Goal: Task Accomplishment & Management: Complete application form

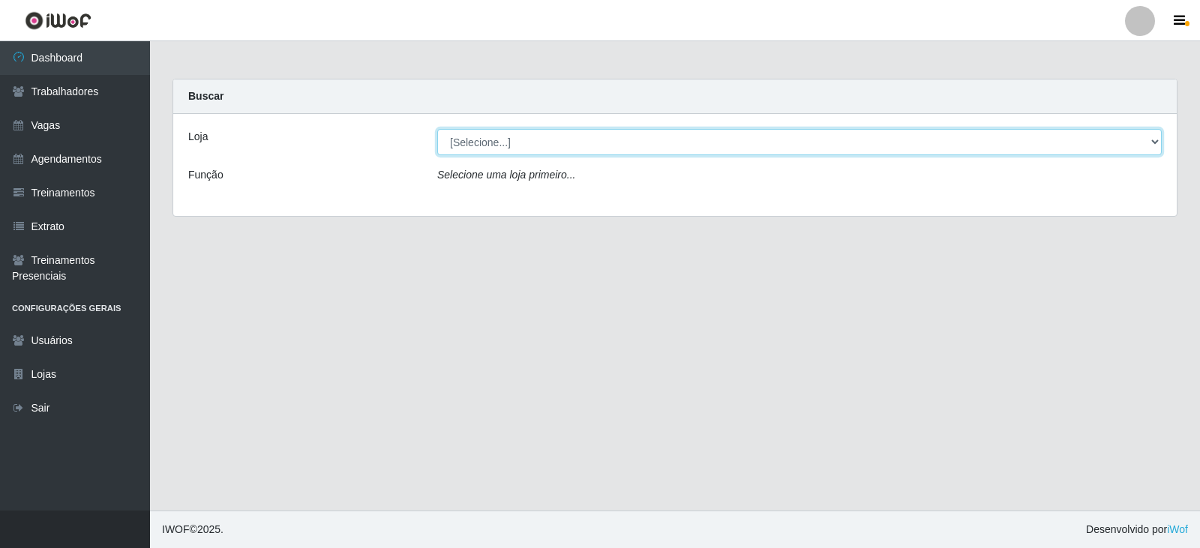
click at [557, 140] on select "[Selecione...] SuperFácil Atacado - Vale do Sol" at bounding box center [799, 142] width 725 height 26
select select "502"
click at [437, 129] on select "[Selecione...] SuperFácil Atacado - Vale do Sol" at bounding box center [799, 142] width 725 height 26
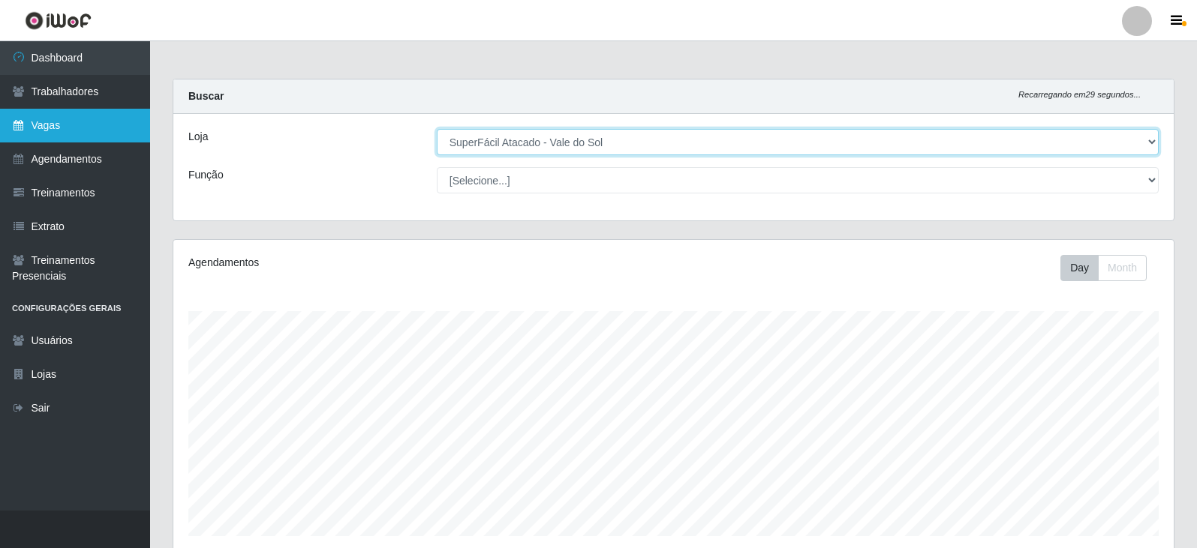
scroll to position [311, 1000]
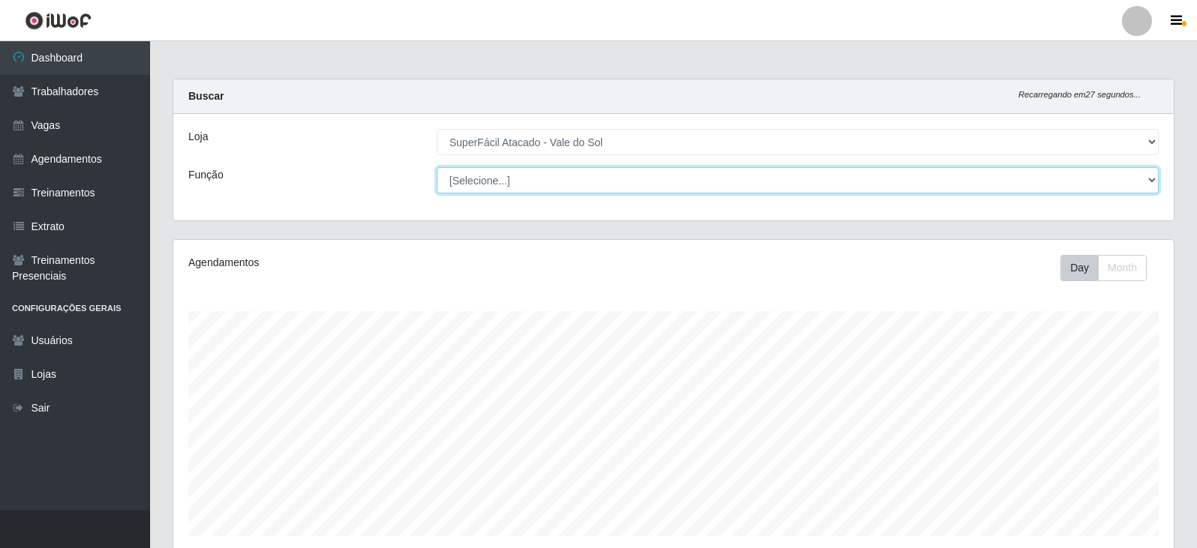
click at [555, 184] on select "[Selecione...] Embalador Embalador + Embalador ++ Operador de Caixa Operador de…" at bounding box center [798, 180] width 722 height 26
select select "82"
click at [437, 167] on select "[Selecione...] Embalador Embalador + Embalador ++ Operador de Caixa Operador de…" at bounding box center [798, 180] width 722 height 26
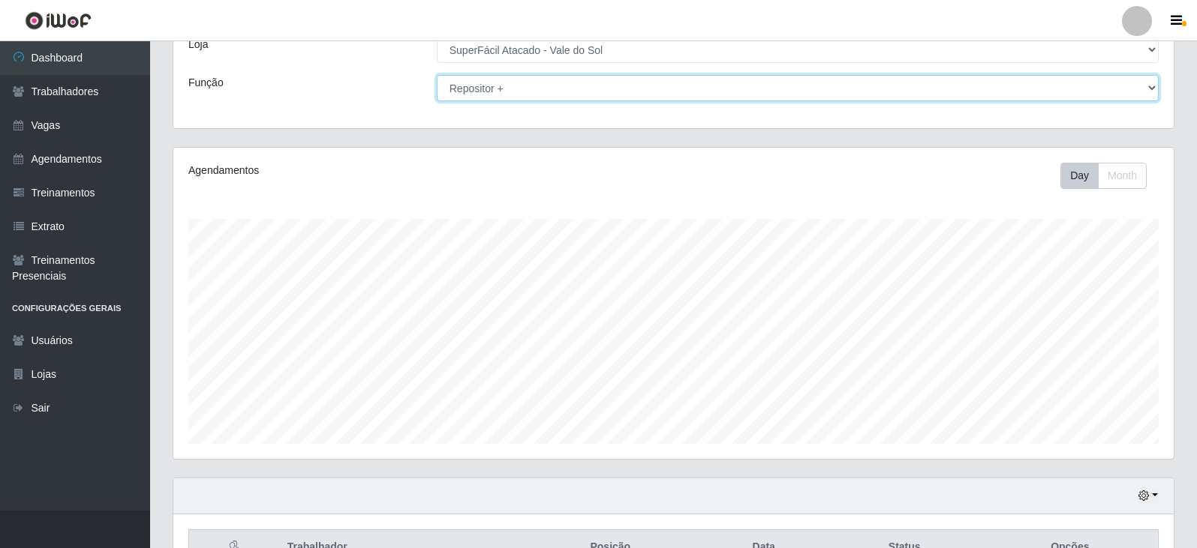
scroll to position [181, 0]
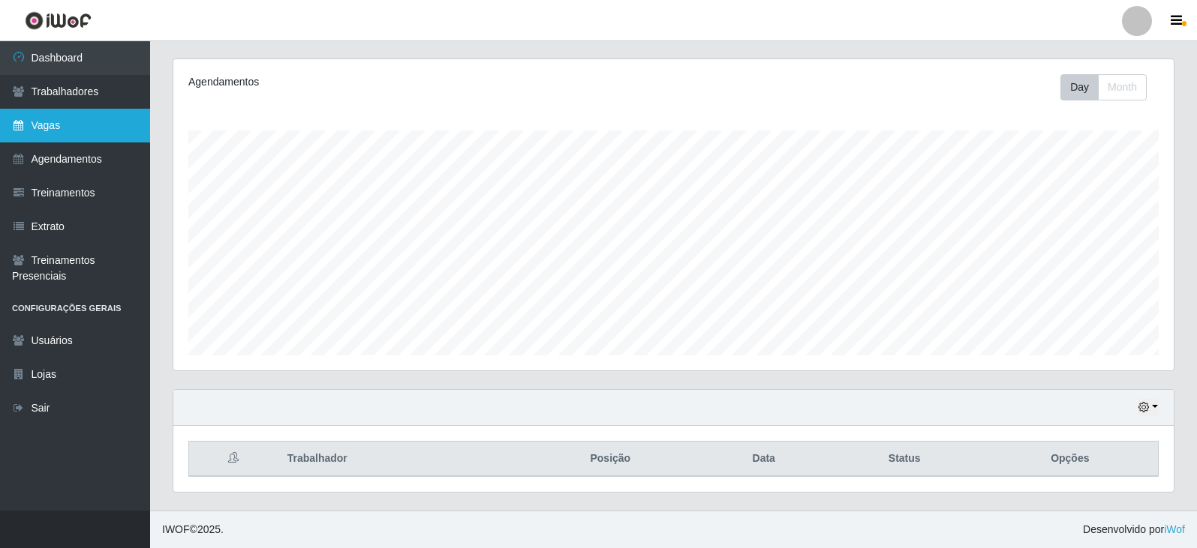
click at [61, 115] on link "Vagas" at bounding box center [75, 126] width 150 height 34
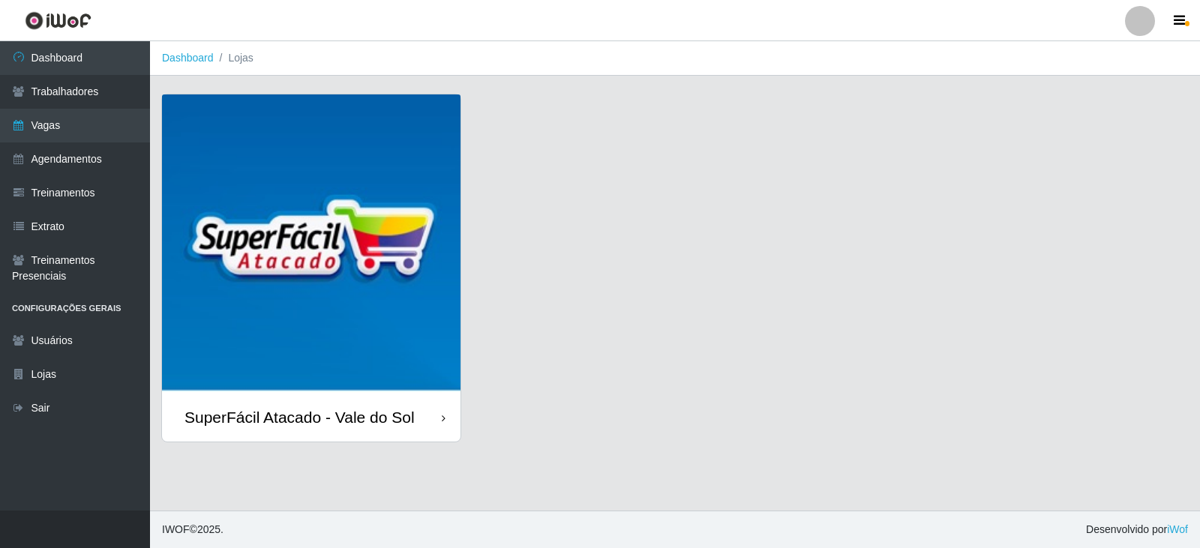
click at [358, 272] on img at bounding box center [311, 244] width 299 height 299
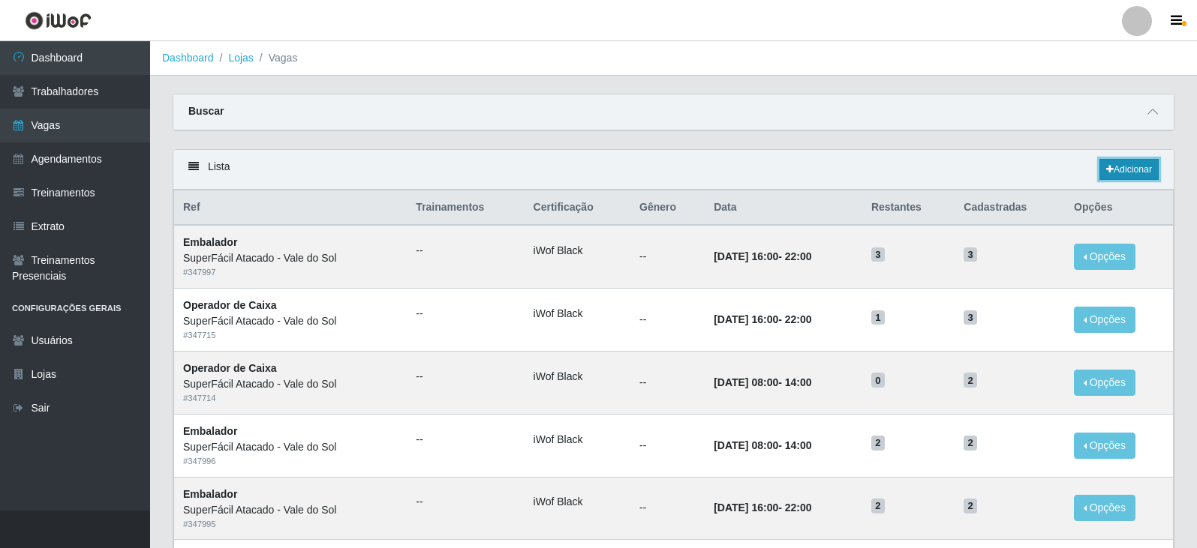
click at [1117, 170] on link "Adicionar" at bounding box center [1128, 169] width 59 height 21
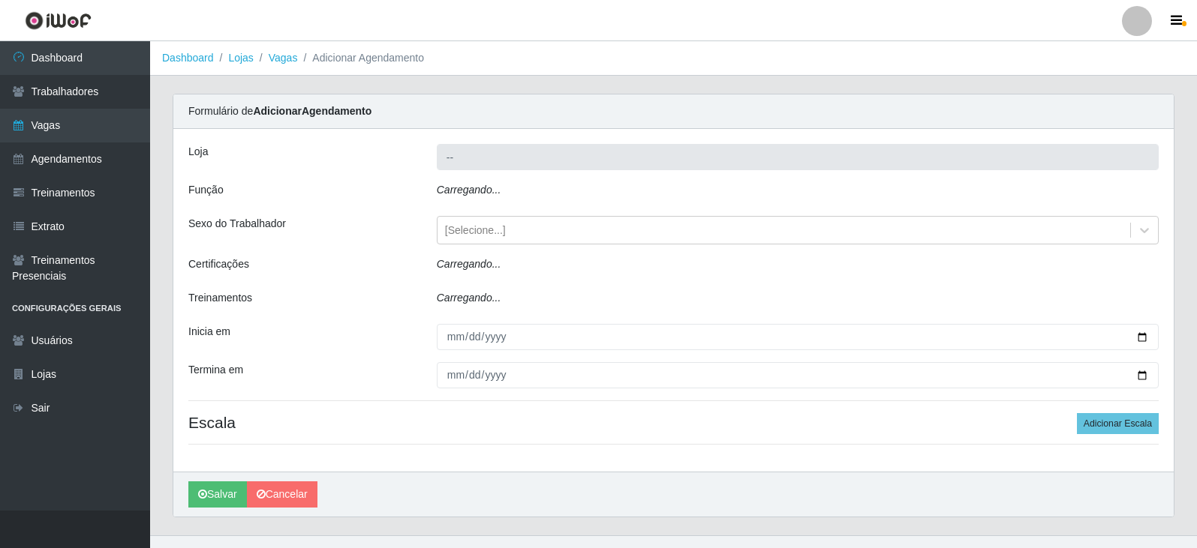
type input "SuperFácil Atacado - Vale do Sol"
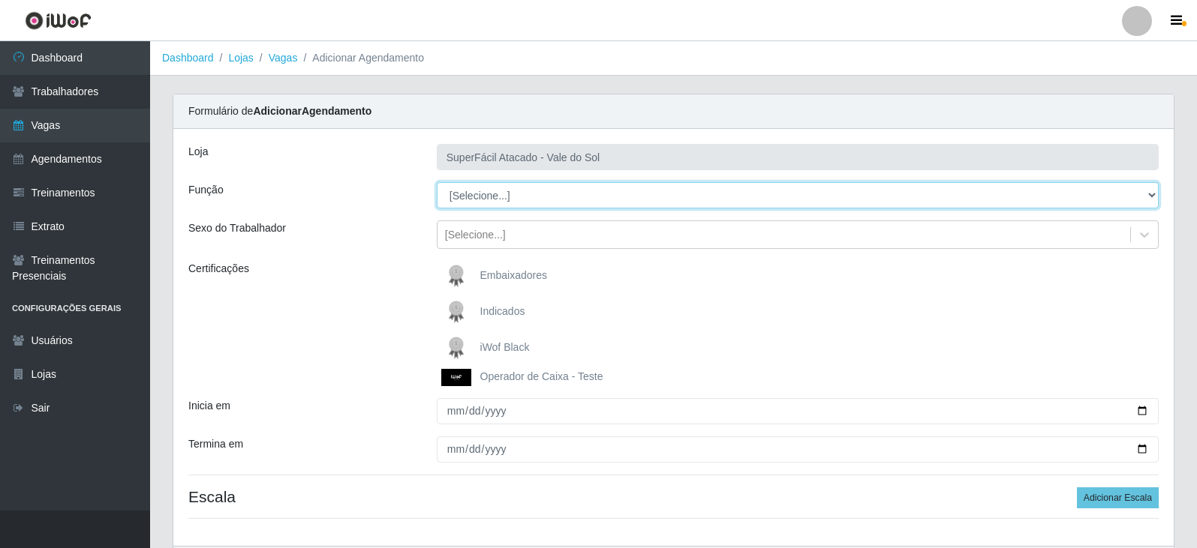
click at [469, 189] on select "[Selecione...] Embalador Embalador + Embalador ++ Operador de Caixa Operador de…" at bounding box center [798, 195] width 722 height 26
select select "82"
click at [437, 182] on select "[Selecione...] Embalador Embalador + Embalador ++ Operador de Caixa Operador de…" at bounding box center [798, 195] width 722 height 26
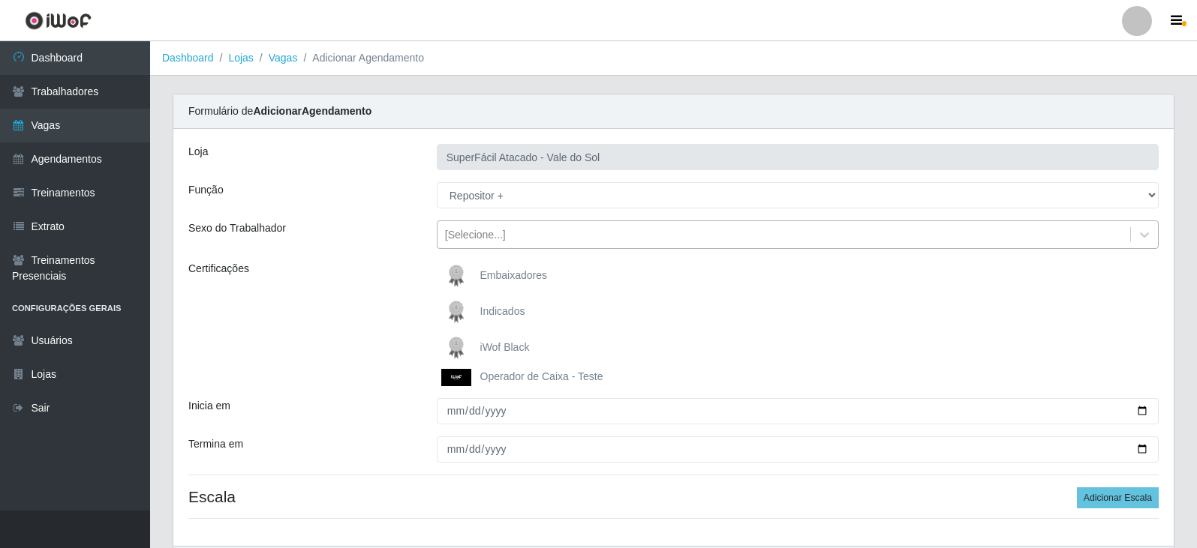
click at [455, 233] on div "[Selecione...]" at bounding box center [475, 235] width 61 height 16
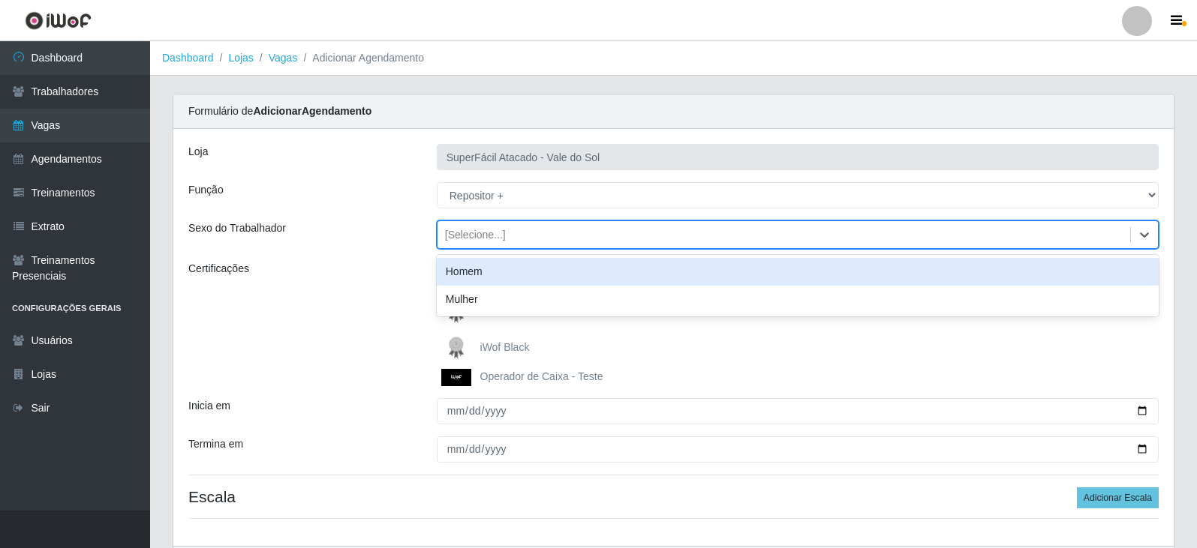
click at [395, 251] on div "Loja SuperFácil Atacado - Vale do Sol Função [Selecione...] Embalador Embalador…" at bounding box center [673, 337] width 1000 height 417
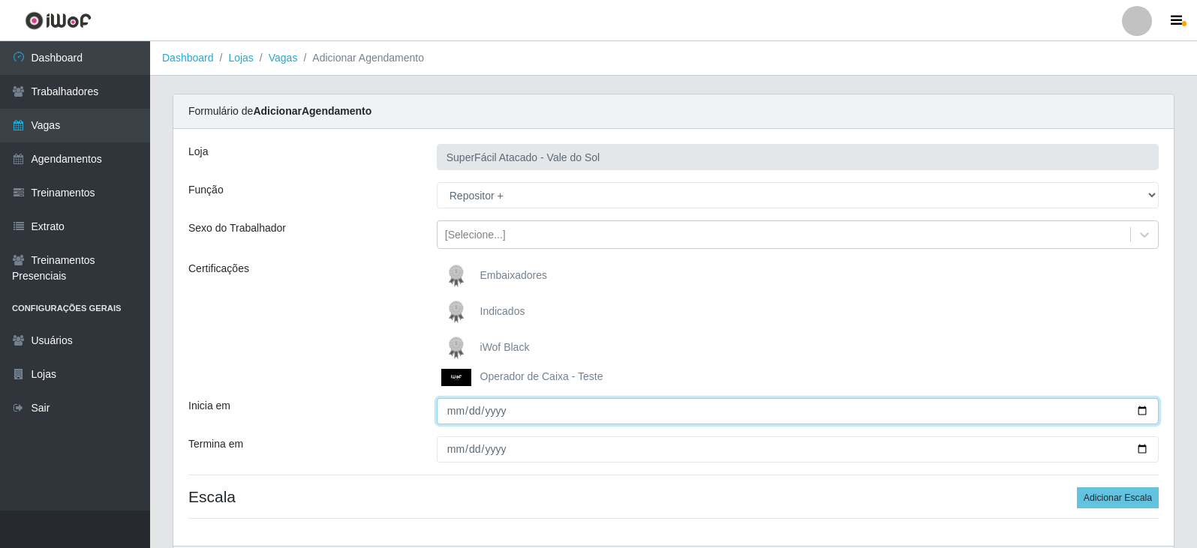
click at [443, 413] on input "Inicia em" at bounding box center [798, 411] width 722 height 26
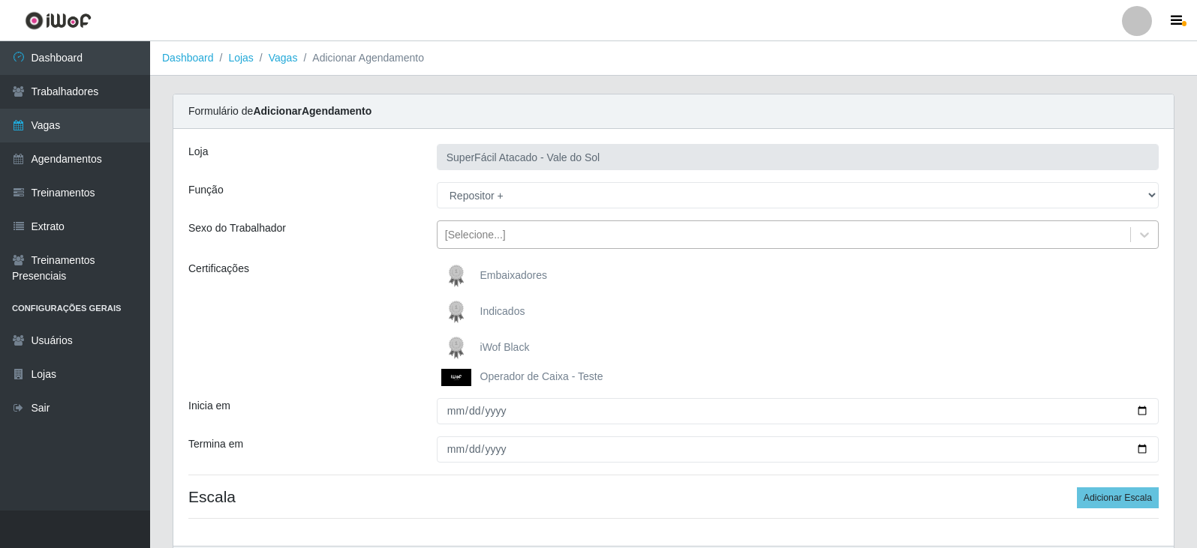
click at [539, 232] on div "[Selecione...]" at bounding box center [783, 235] width 693 height 25
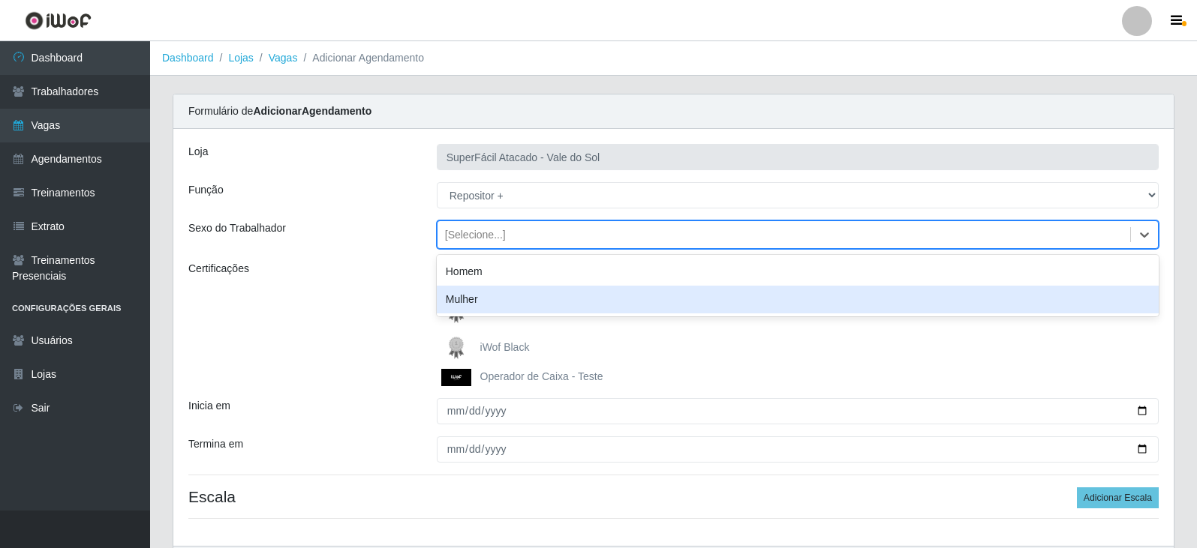
click at [498, 298] on div "Mulher" at bounding box center [798, 300] width 722 height 28
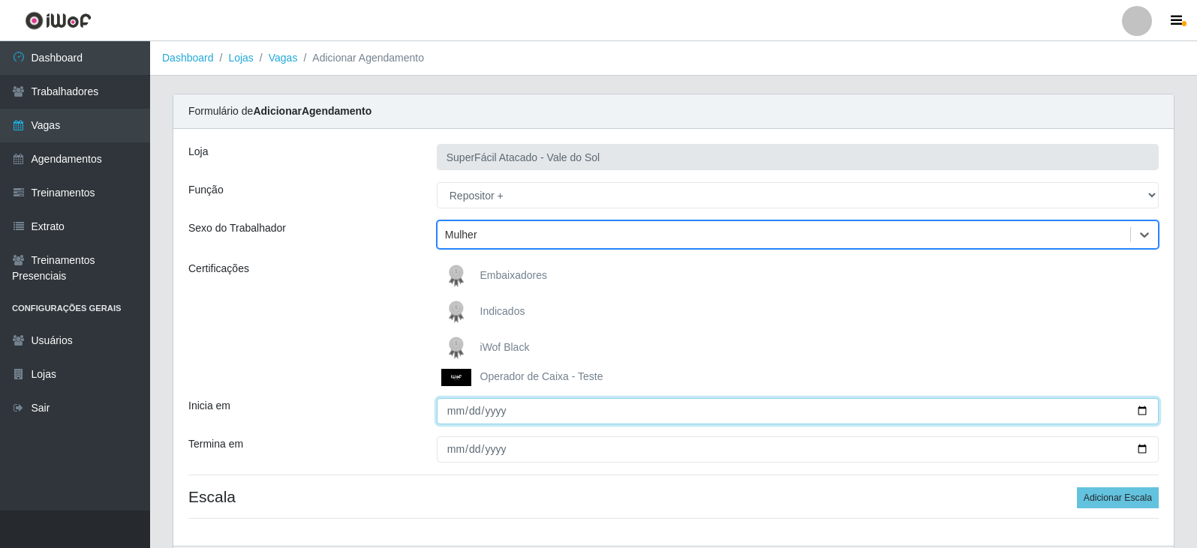
click at [453, 413] on input "Inicia em" at bounding box center [798, 411] width 722 height 26
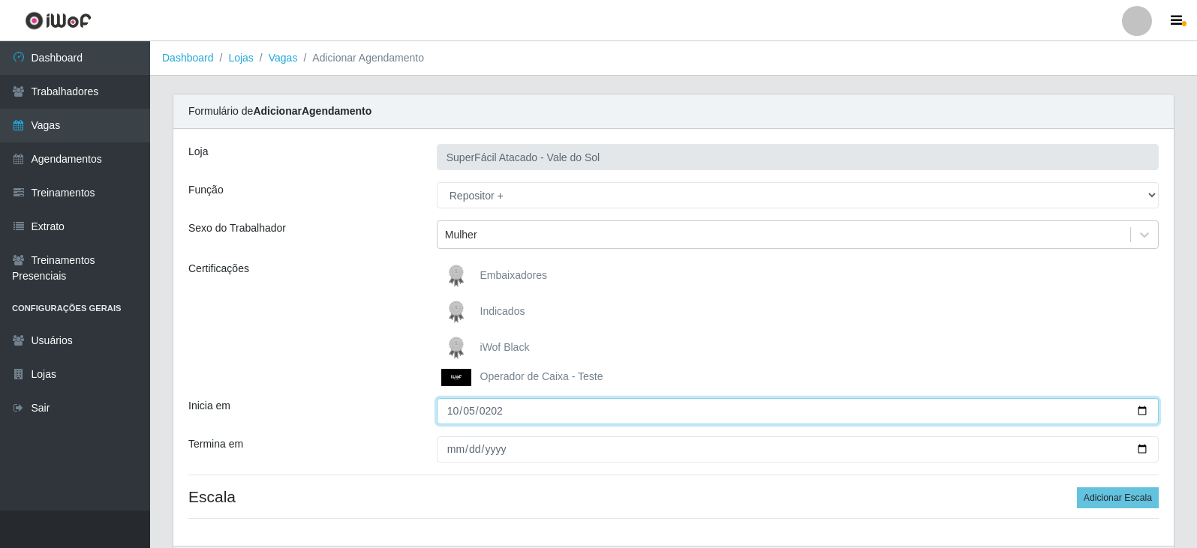
type input "[DATE]"
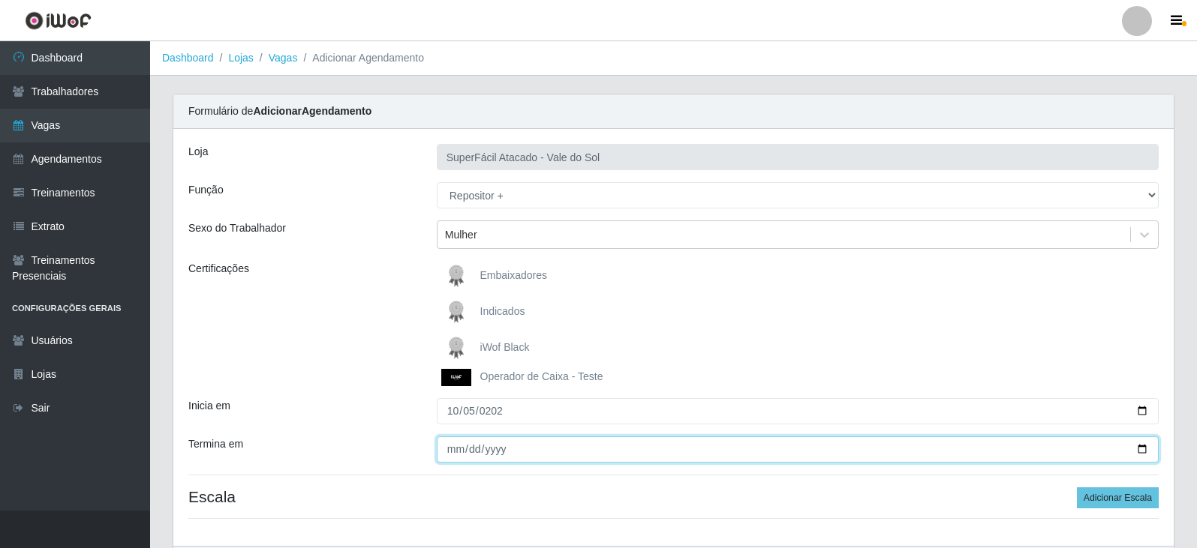
click at [453, 452] on input "Termina em" at bounding box center [798, 450] width 722 height 26
type input "[DATE]"
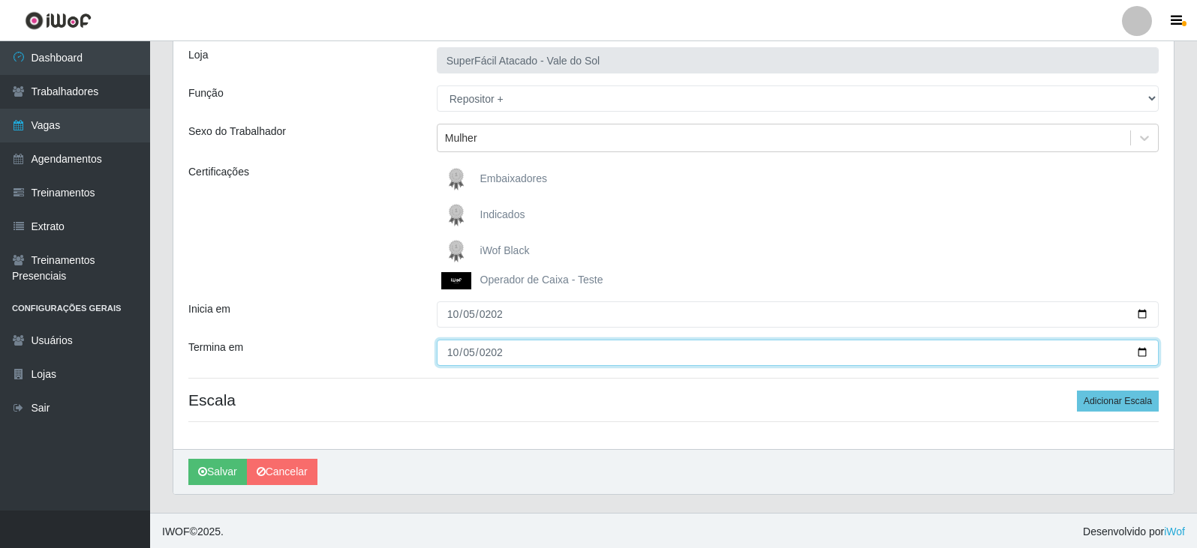
scroll to position [100, 0]
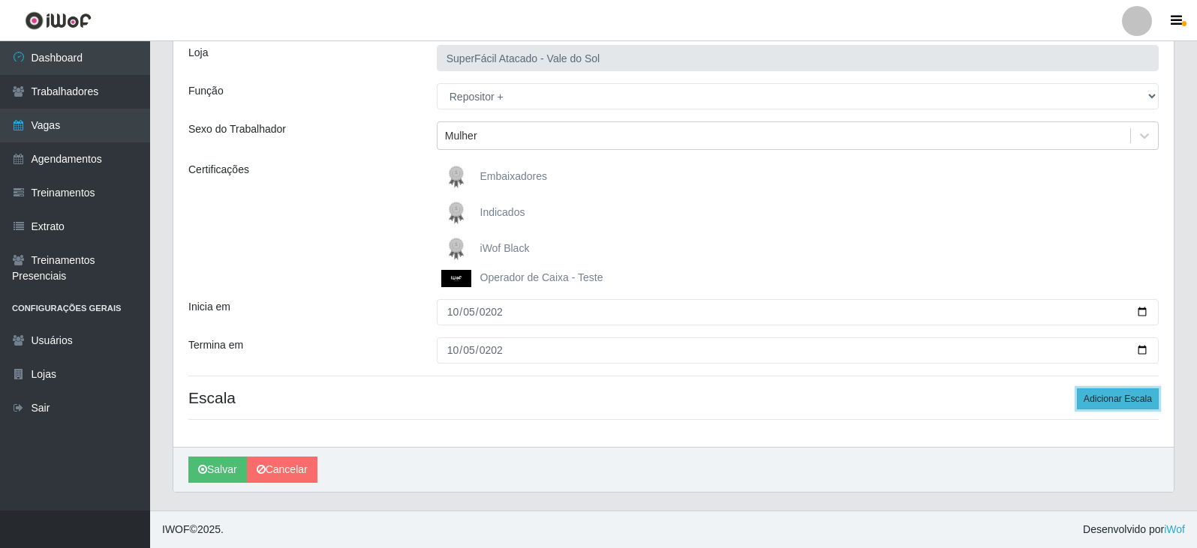
click at [1101, 390] on button "Adicionar Escala" at bounding box center [1118, 399] width 82 height 21
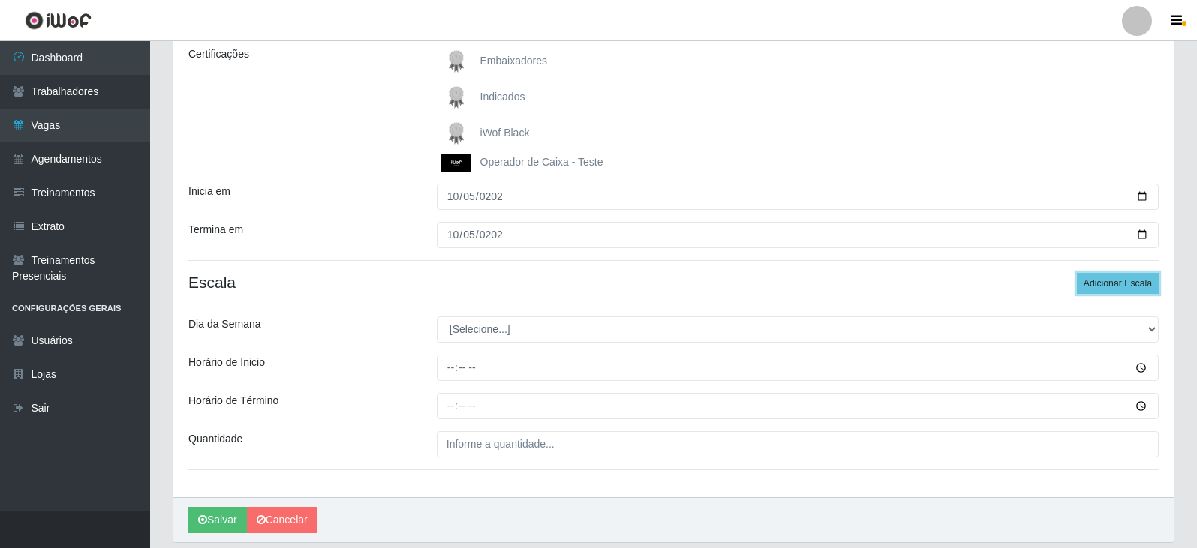
scroll to position [250, 0]
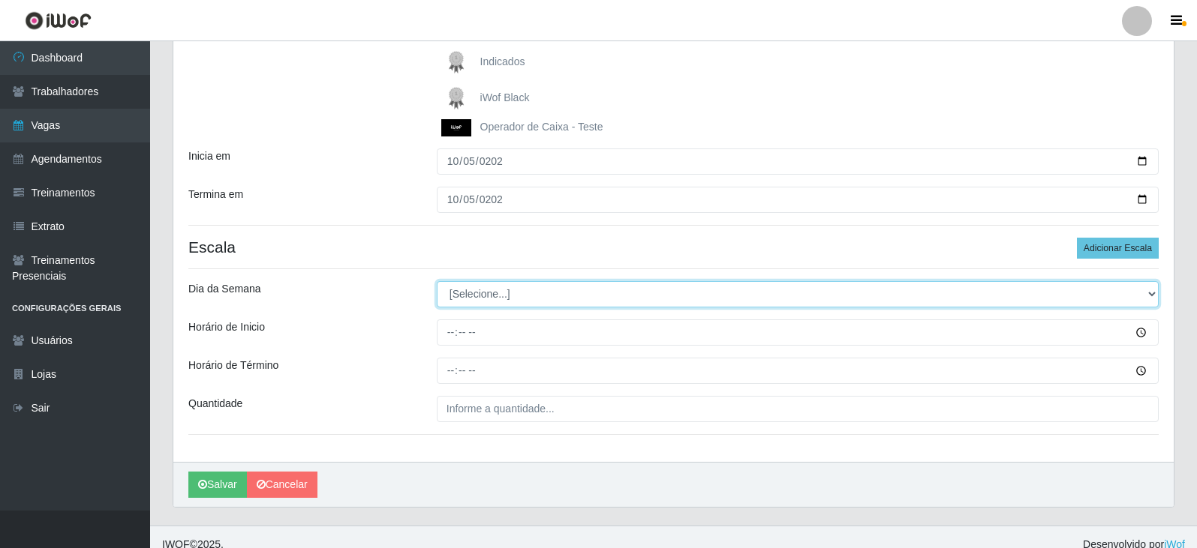
click at [501, 294] on select "[Selecione...] Segunda Terça Quarta Quinta Sexta Sábado Domingo" at bounding box center [798, 294] width 722 height 26
select select "0"
click at [437, 281] on select "[Selecione...] Segunda Terça Quarta Quinta Sexta Sábado Domingo" at bounding box center [798, 294] width 722 height 26
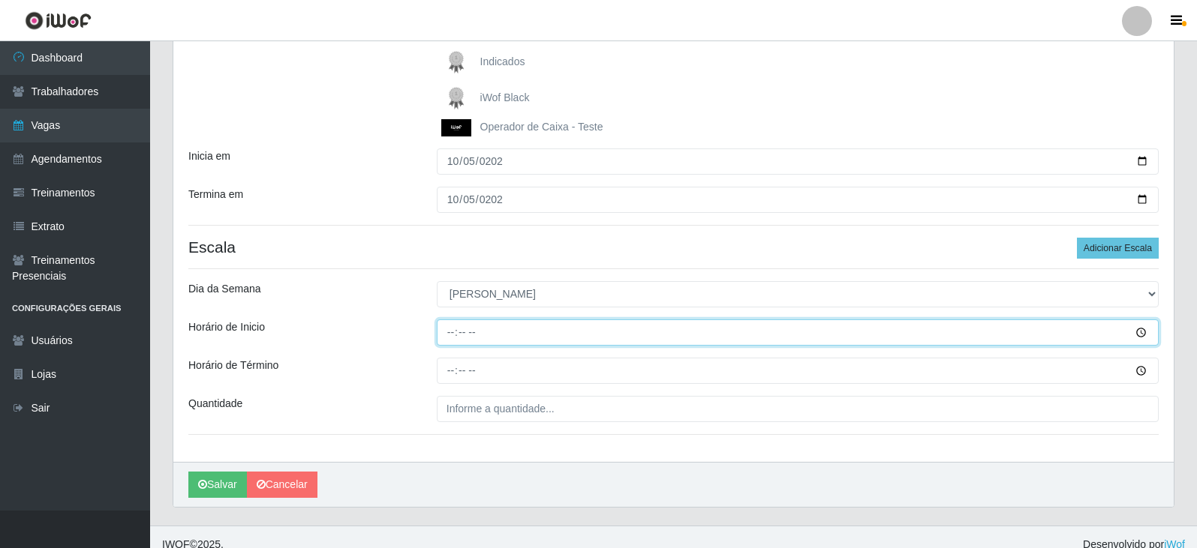
click at [451, 335] on input "Horário de Inicio" at bounding box center [798, 333] width 722 height 26
click at [452, 338] on input "00:00" at bounding box center [798, 333] width 722 height 26
type input "08:00"
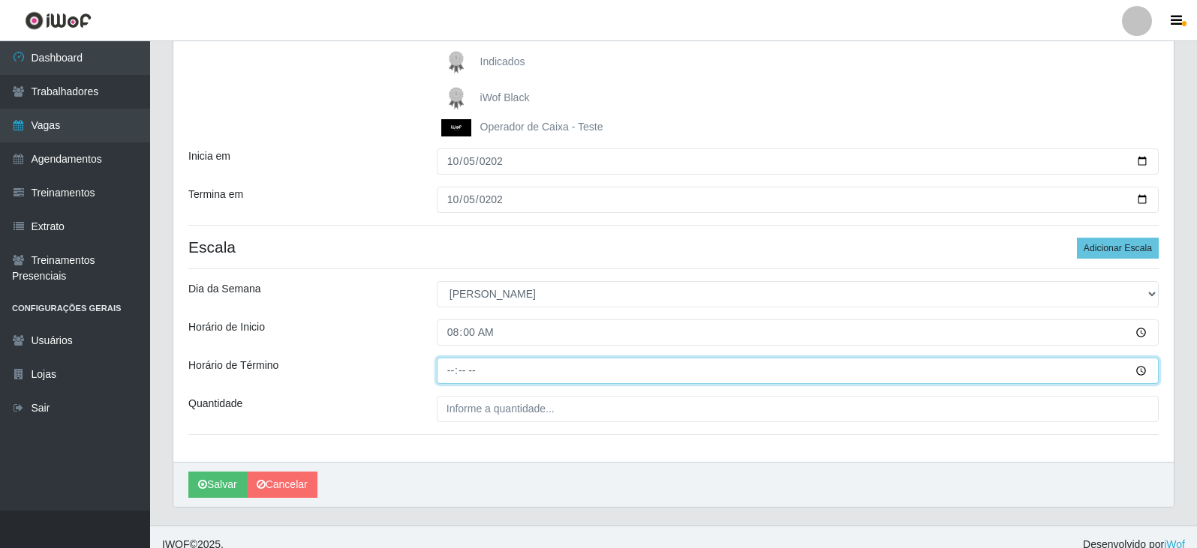
click at [452, 371] on input "Horário de Término" at bounding box center [798, 371] width 722 height 26
type input "14:00"
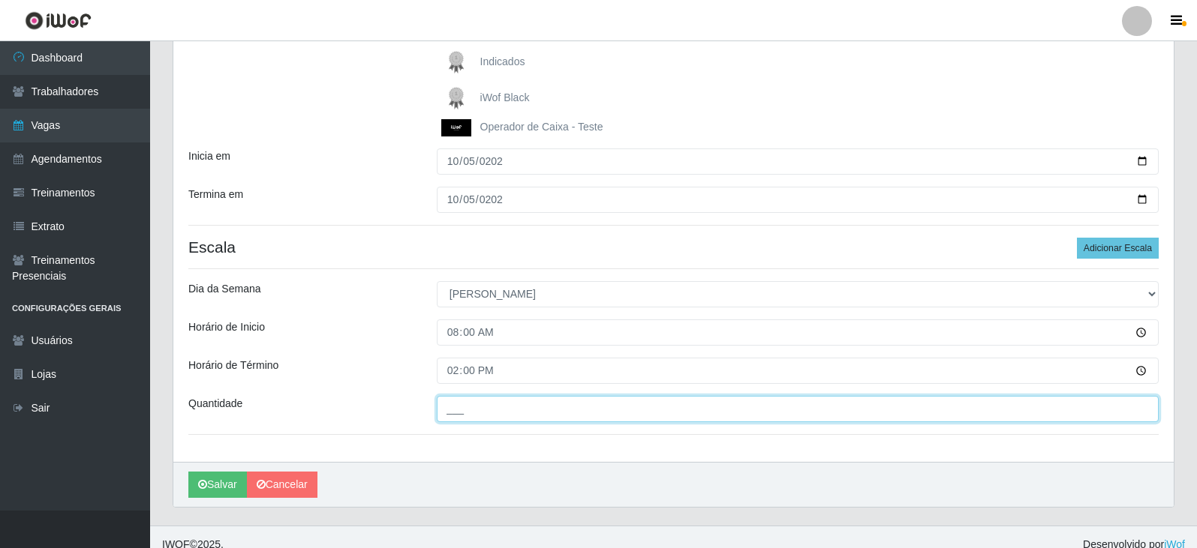
click at [522, 410] on input "___" at bounding box center [798, 409] width 722 height 26
type input "2__"
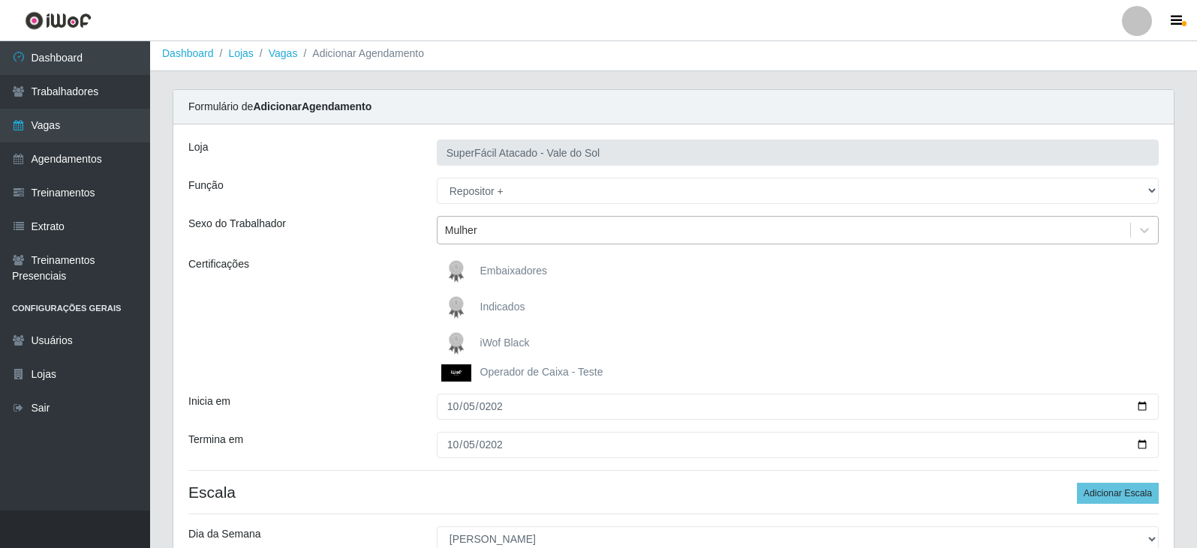
scroll to position [0, 0]
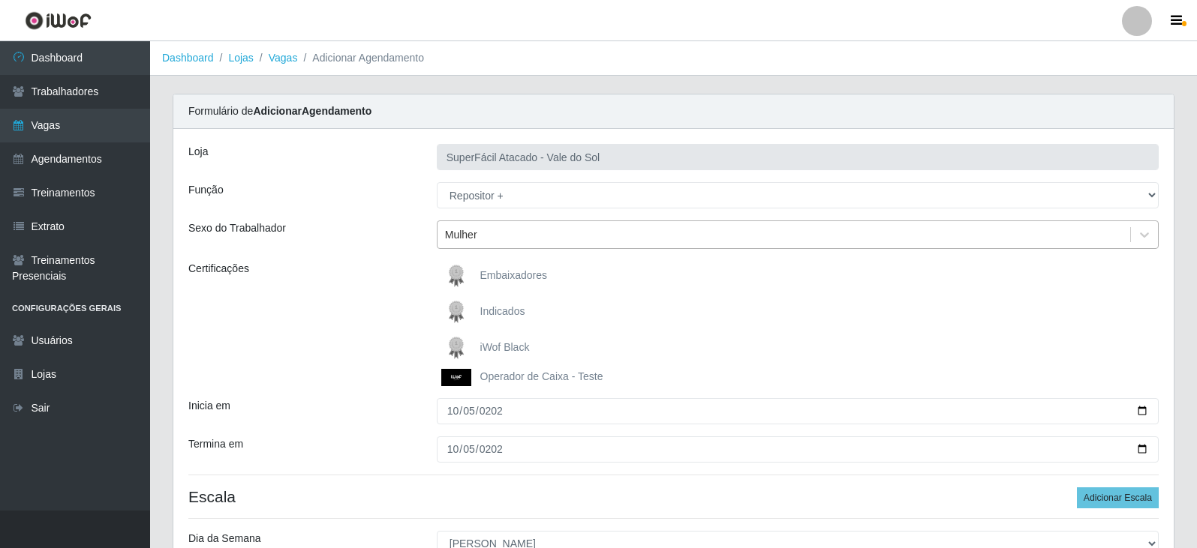
click at [677, 228] on div "Mulher" at bounding box center [783, 235] width 693 height 25
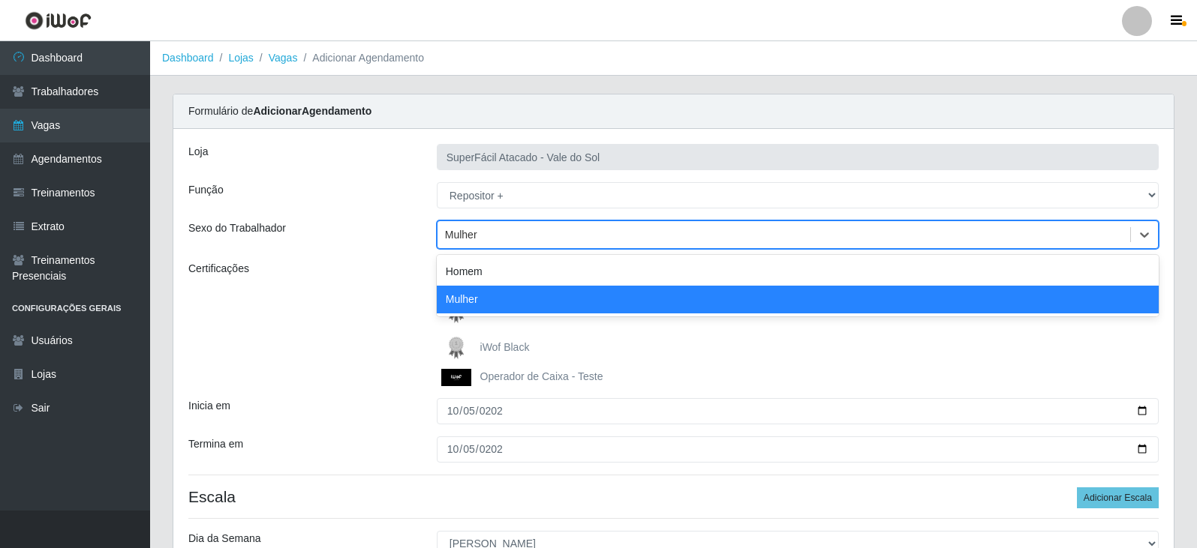
click at [602, 295] on div "Mulher" at bounding box center [798, 300] width 722 height 28
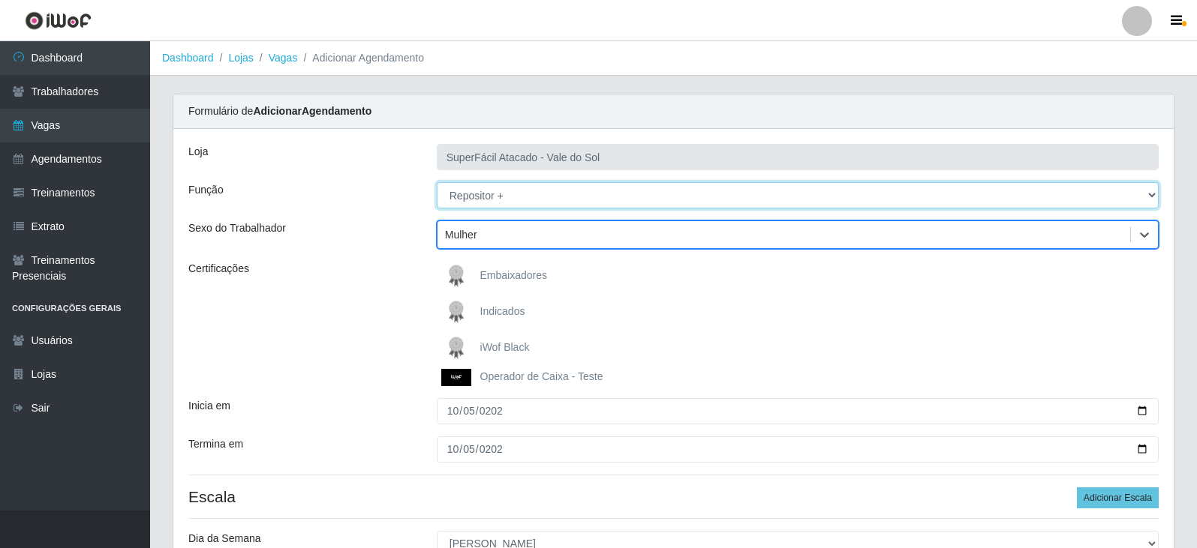
click at [579, 193] on select "[Selecione...] Embalador Embalador + Embalador ++ Operador de Caixa Operador de…" at bounding box center [798, 195] width 722 height 26
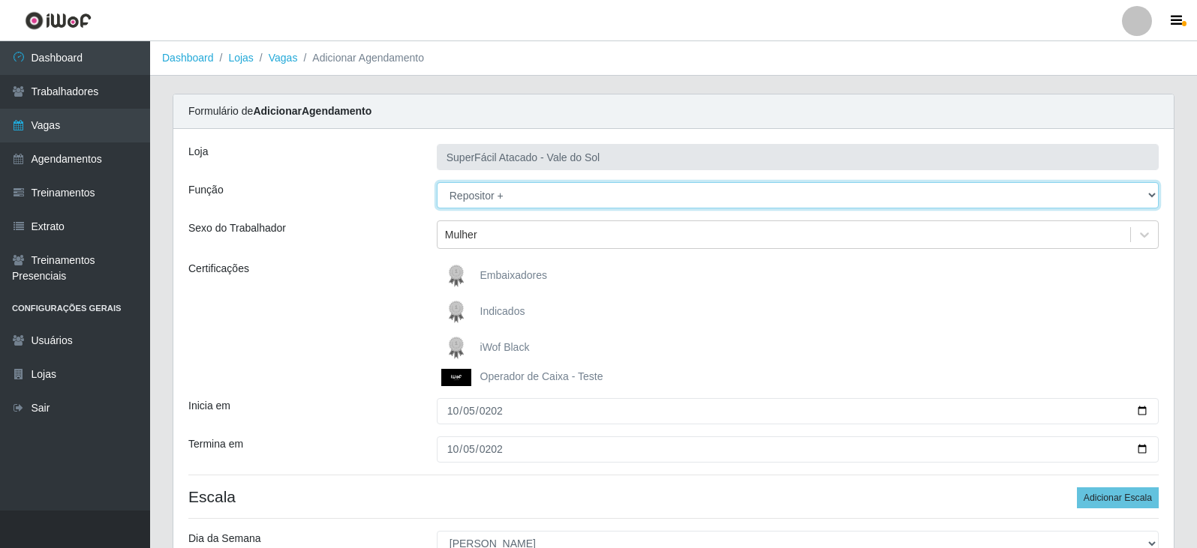
click at [437, 182] on select "[Selecione...] Embalador Embalador + Embalador ++ Operador de Caixa Operador de…" at bounding box center [798, 195] width 722 height 26
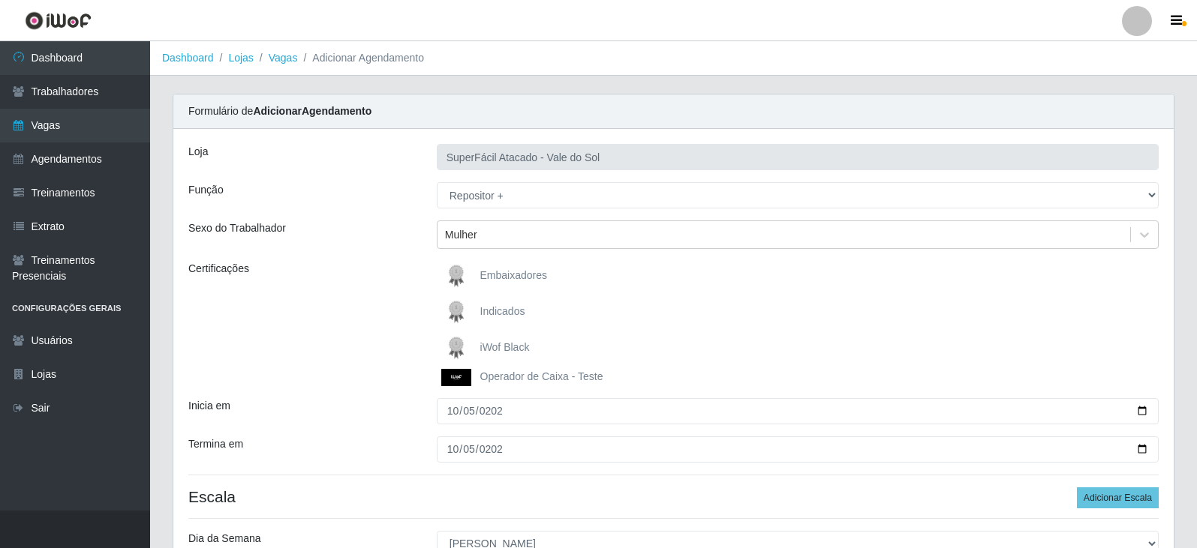
click at [692, 292] on div "Embaixadores Indicados iWof Black Operador de Caixa - Teste" at bounding box center [797, 323] width 744 height 125
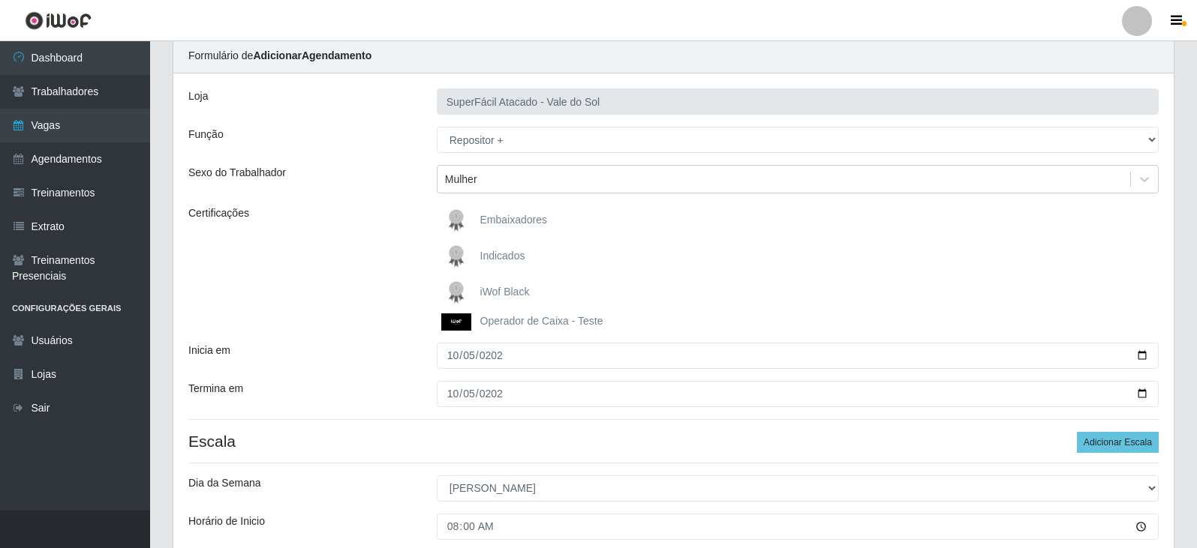
scroll to position [266, 0]
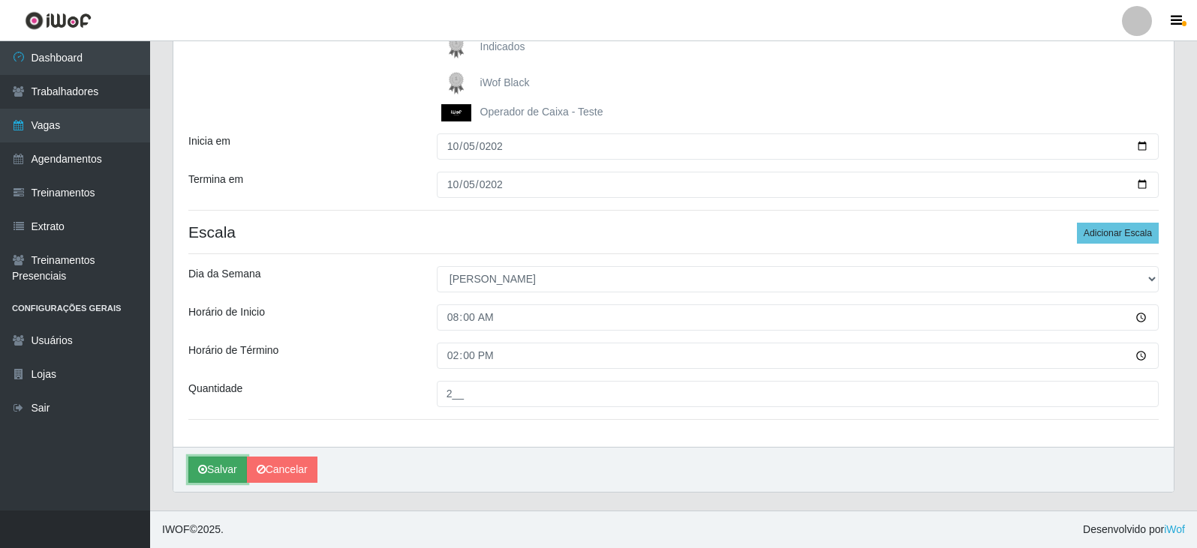
click at [216, 473] on button "Salvar" at bounding box center [217, 470] width 59 height 26
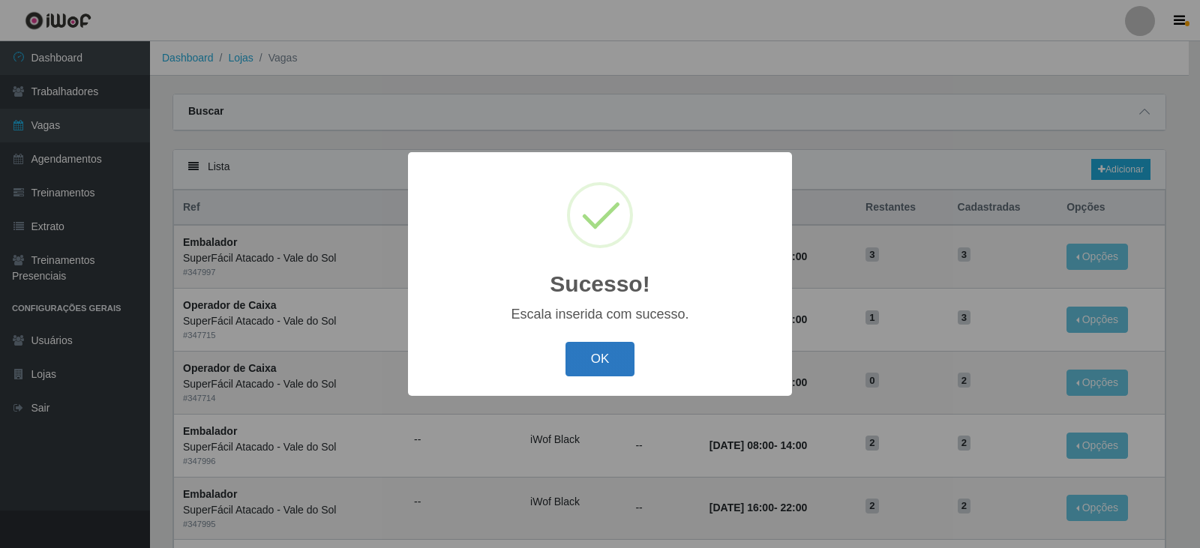
click at [589, 377] on button "OK" at bounding box center [601, 359] width 70 height 35
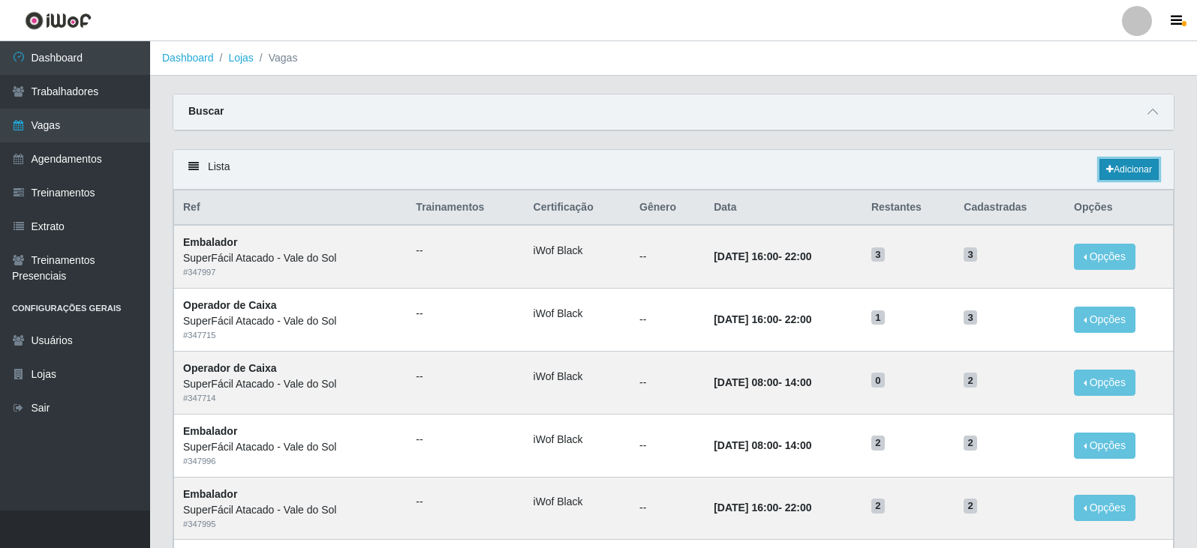
click at [1123, 168] on link "Adicionar" at bounding box center [1128, 169] width 59 height 21
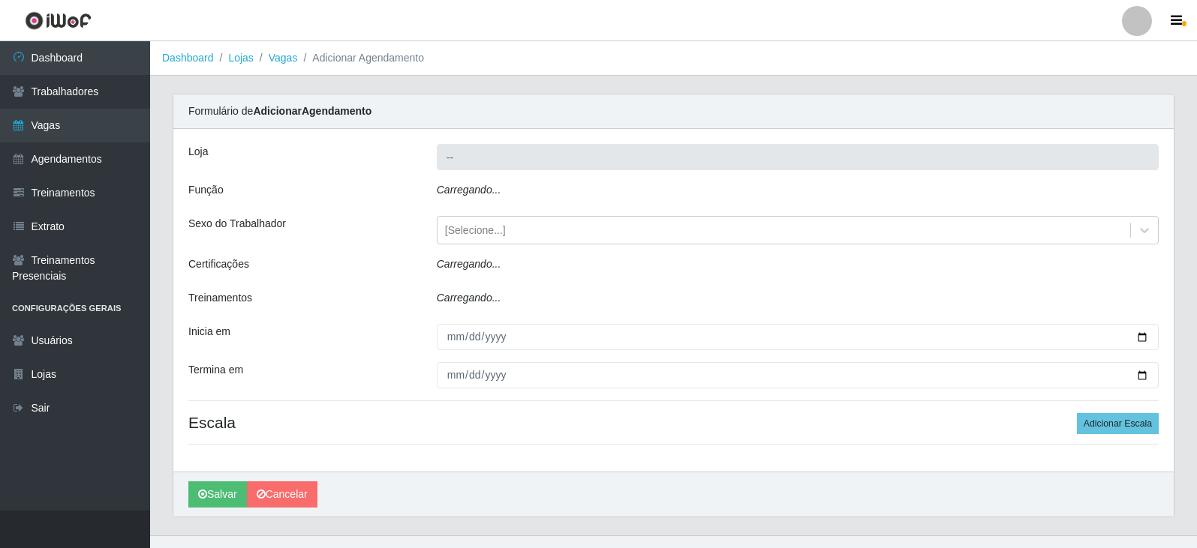
type input "SuperFácil Atacado - Vale do Sol"
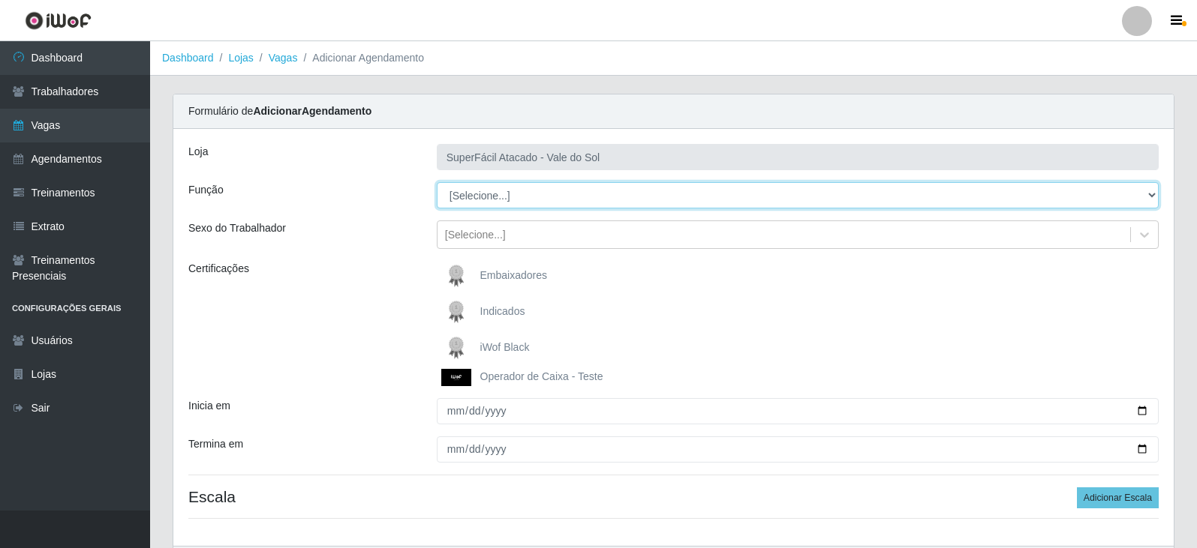
click at [589, 204] on select "[Selecione...] Embalador Embalador + Embalador ++ Operador de Caixa Operador de…" at bounding box center [798, 195] width 722 height 26
select select "82"
click at [437, 182] on select "[Selecione...] Embalador Embalador + Embalador ++ Operador de Caixa Operador de…" at bounding box center [798, 195] width 722 height 26
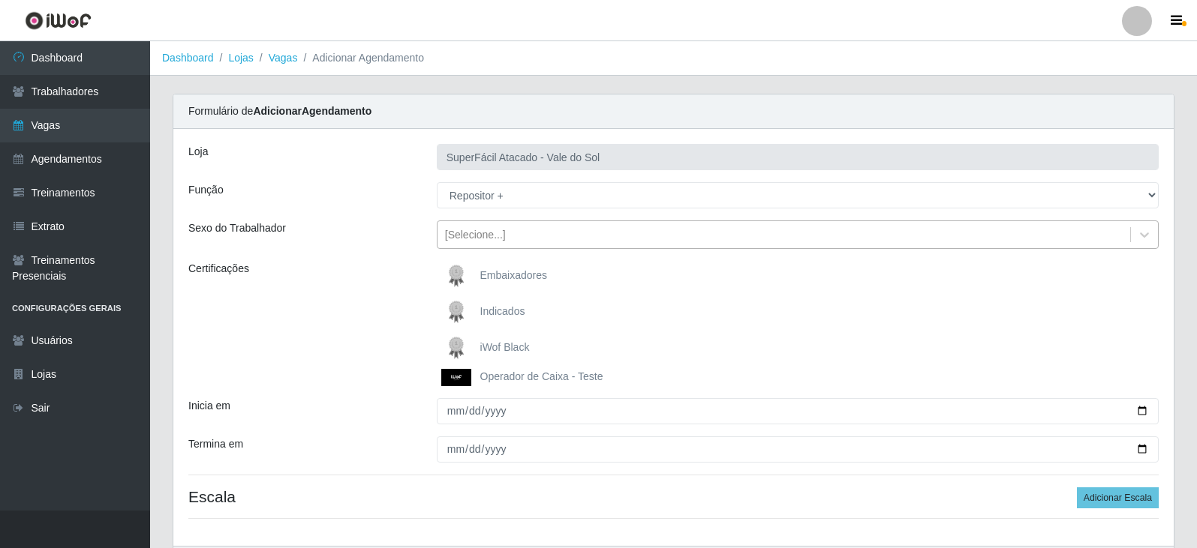
click at [539, 227] on div "[Selecione...]" at bounding box center [783, 235] width 693 height 25
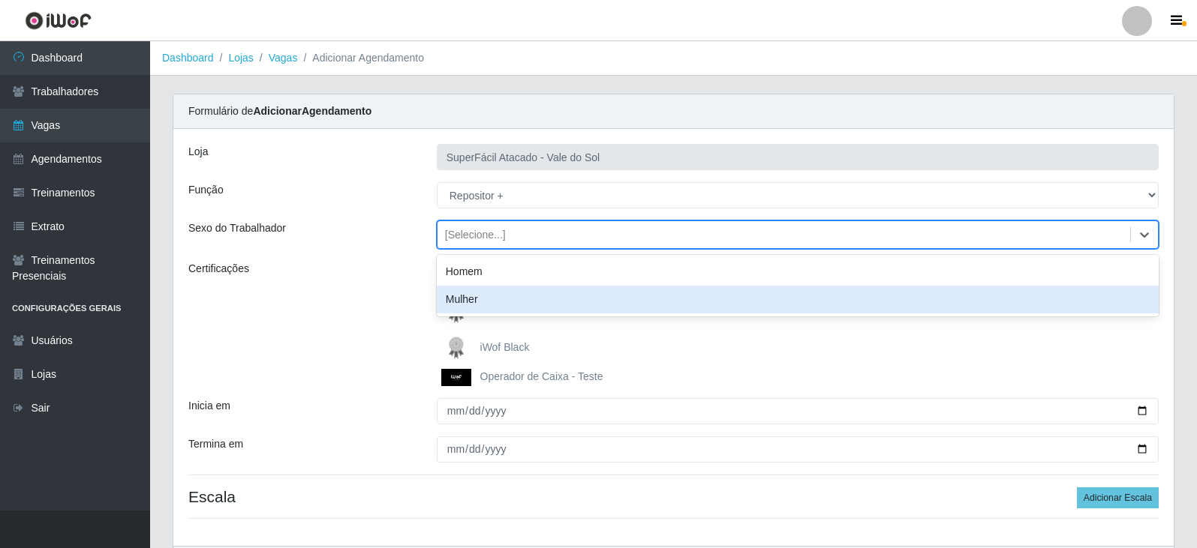
click at [481, 299] on div "Mulher" at bounding box center [798, 300] width 722 height 28
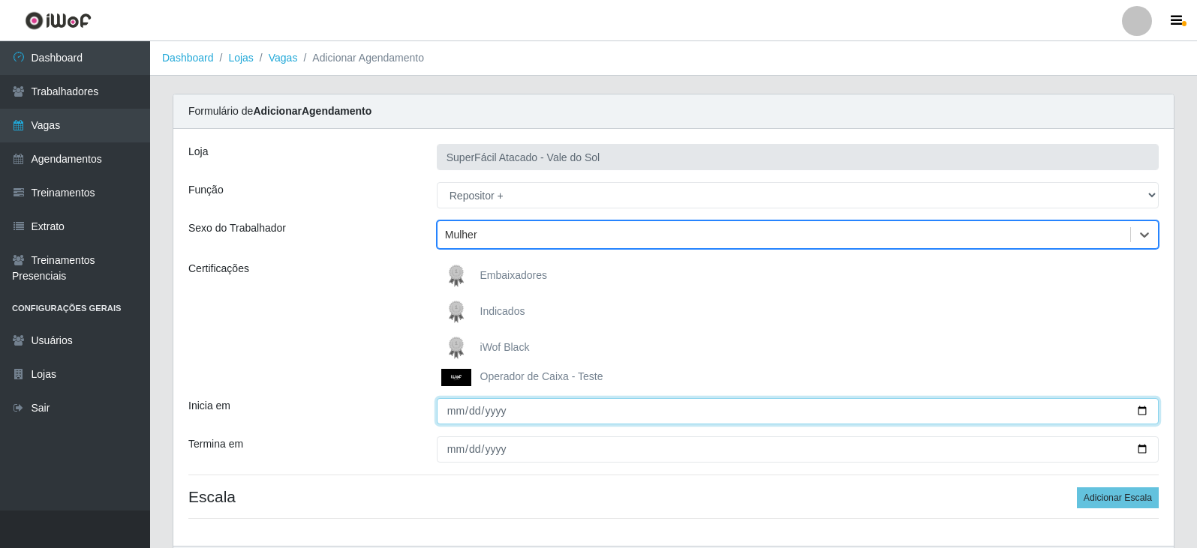
click at [457, 413] on input "Inicia em" at bounding box center [798, 411] width 722 height 26
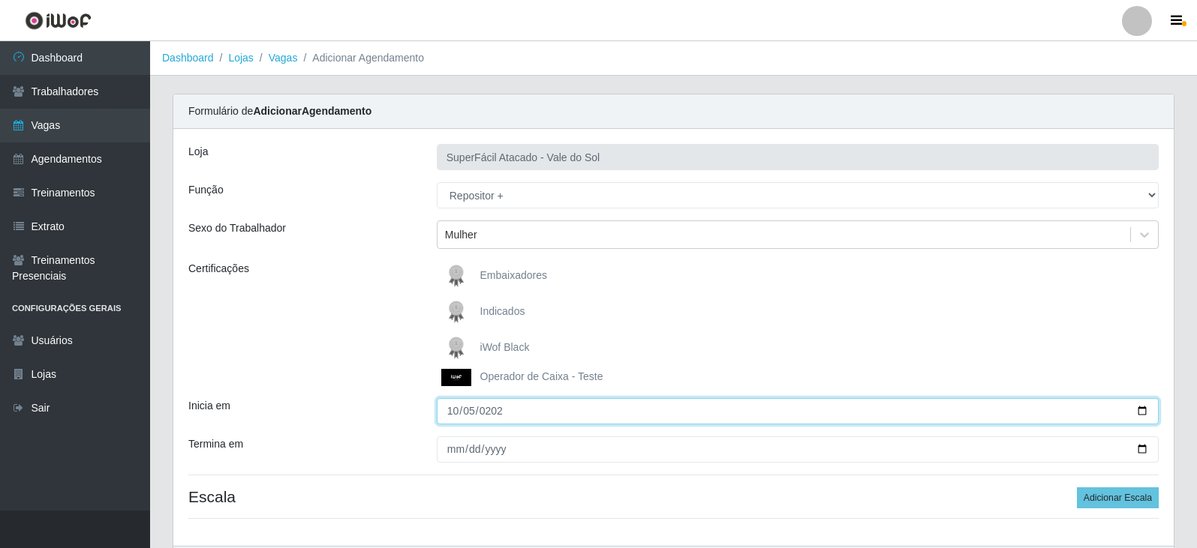
type input "[DATE]"
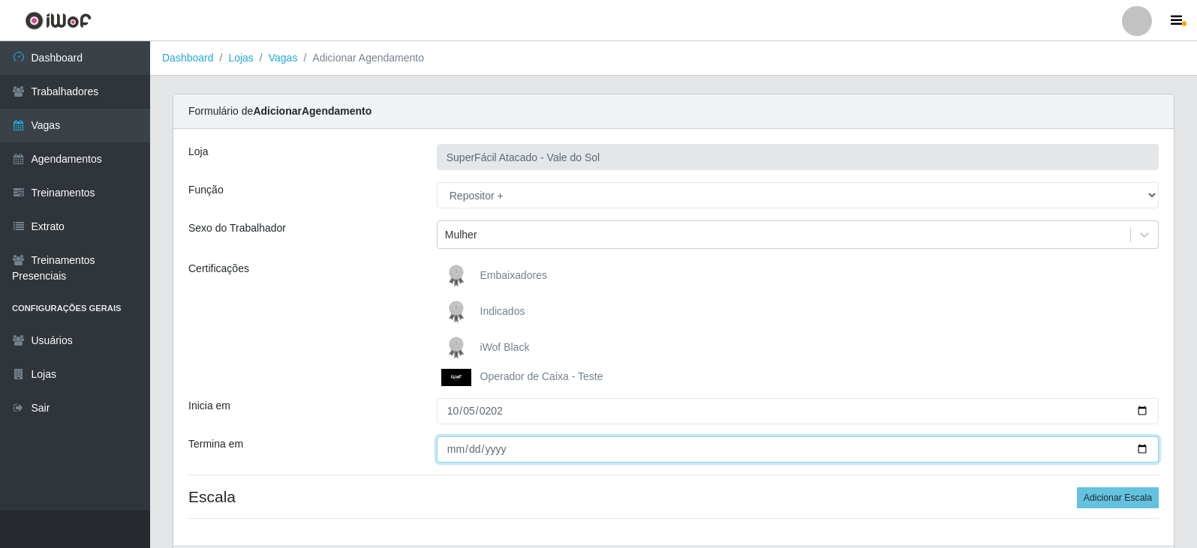
click at [453, 451] on input "Termina em" at bounding box center [798, 450] width 722 height 26
type input "[DATE]"
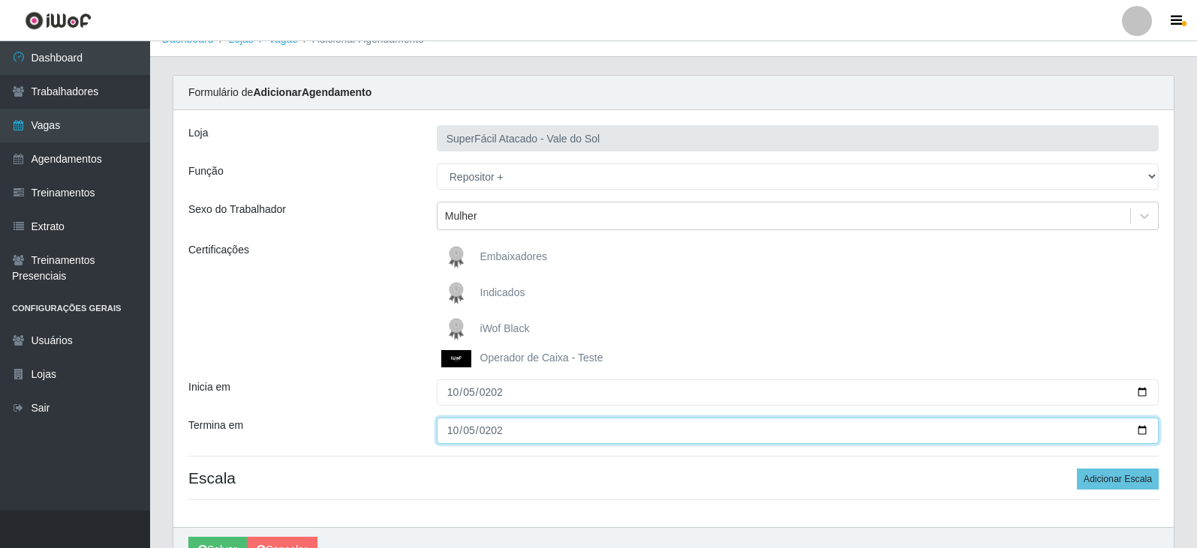
scroll to position [100, 0]
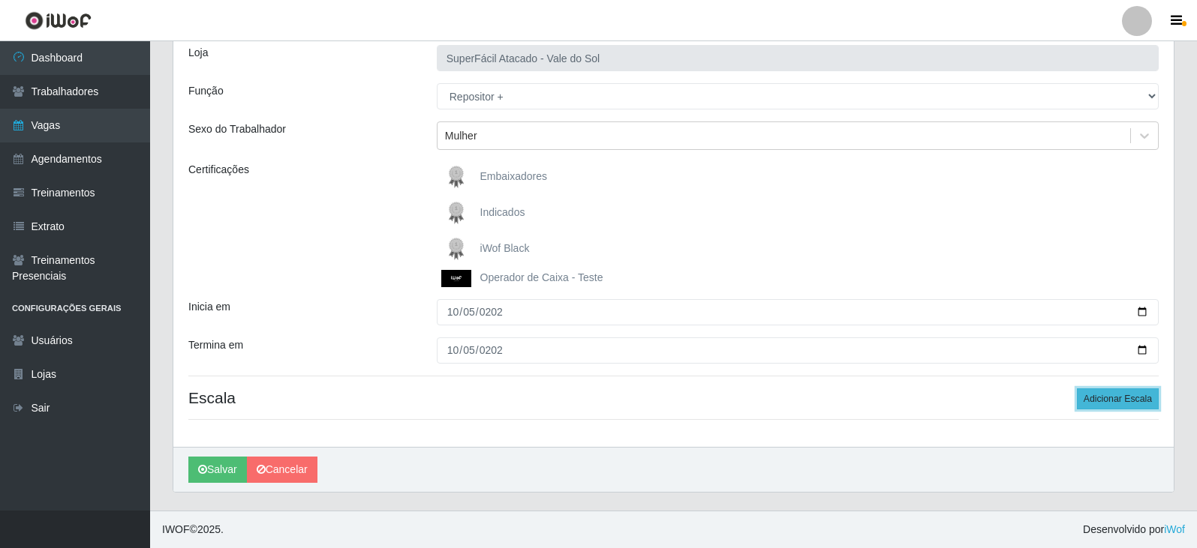
click at [1120, 400] on button "Adicionar Escala" at bounding box center [1118, 399] width 82 height 21
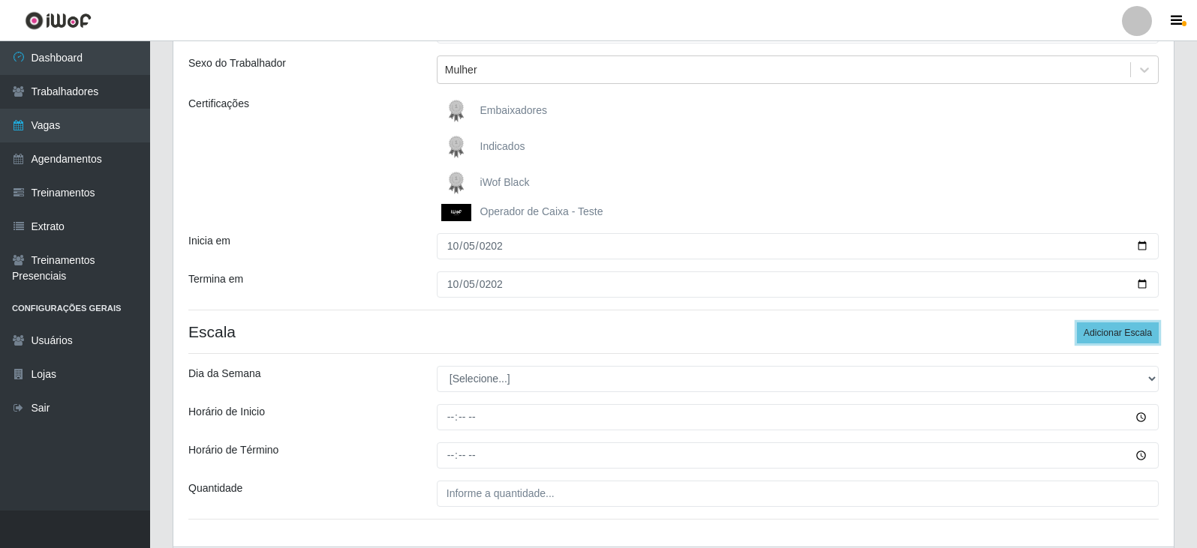
scroll to position [250, 0]
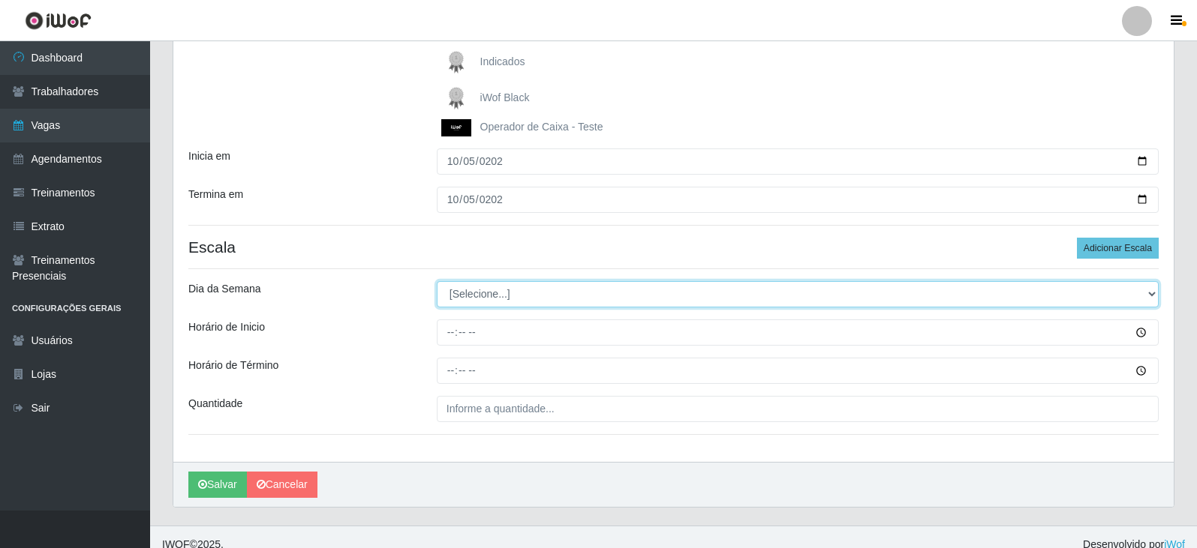
click at [500, 297] on select "[Selecione...] Segunda Terça Quarta Quinta Sexta Sábado Domingo" at bounding box center [798, 294] width 722 height 26
select select "0"
click at [437, 281] on select "[Selecione...] Segunda Terça Quarta Quinta Sexta Sábado Domingo" at bounding box center [798, 294] width 722 height 26
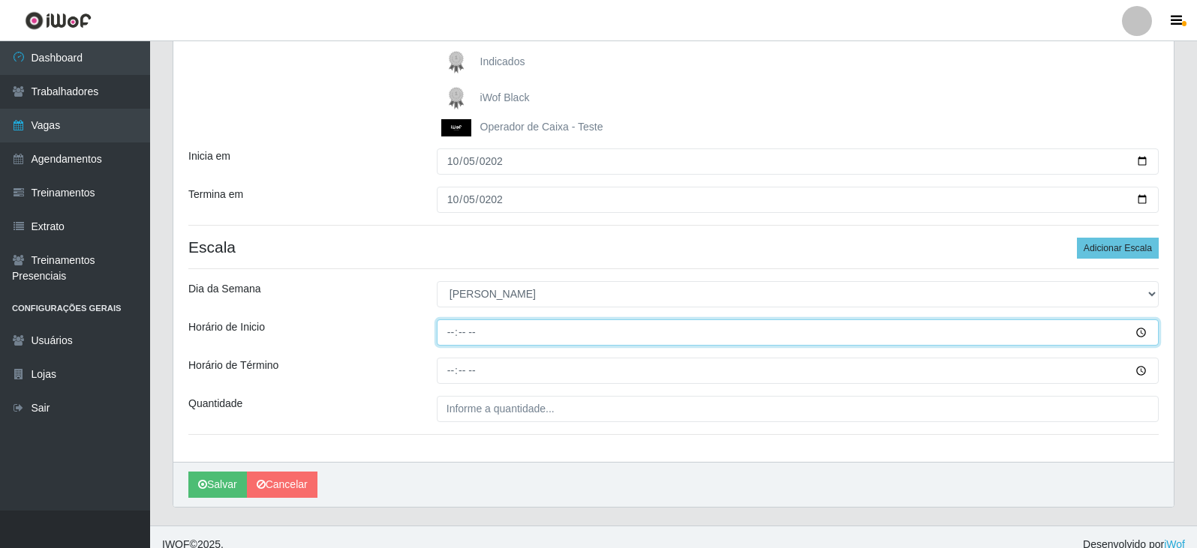
click at [449, 337] on input "Horário de Inicio" at bounding box center [798, 333] width 722 height 26
type input "14:00"
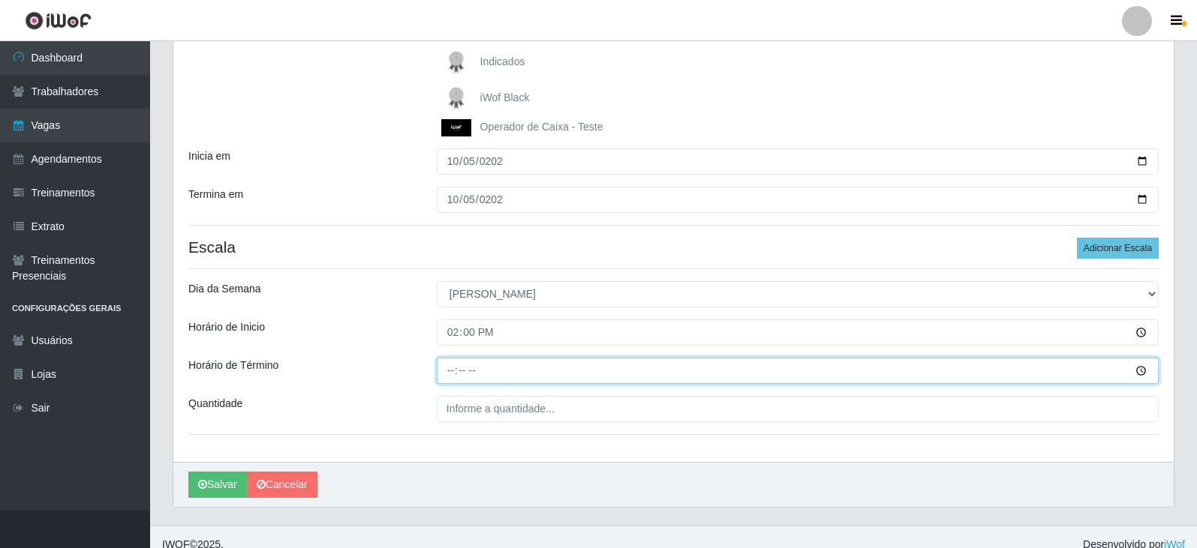
click at [453, 373] on input "Horário de Término" at bounding box center [798, 371] width 722 height 26
type input "20:00"
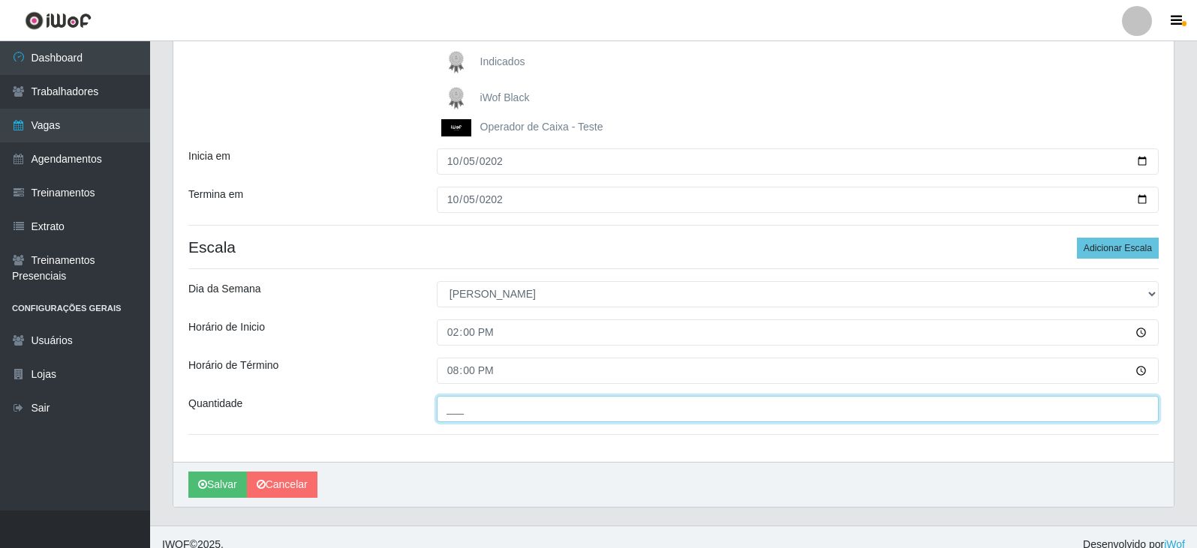
click at [497, 405] on input "___" at bounding box center [798, 409] width 722 height 26
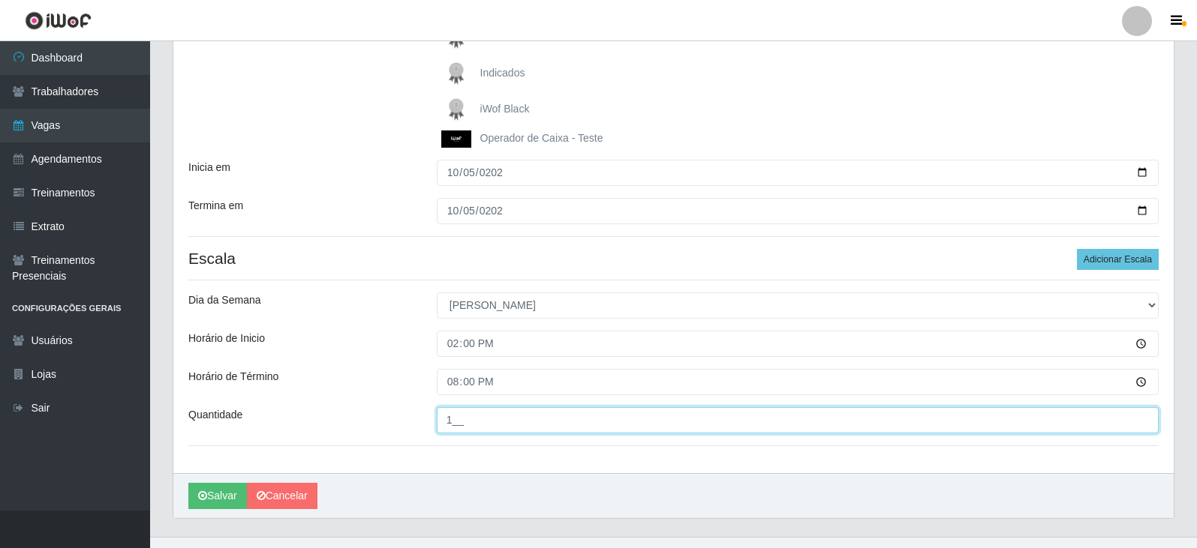
scroll to position [266, 0]
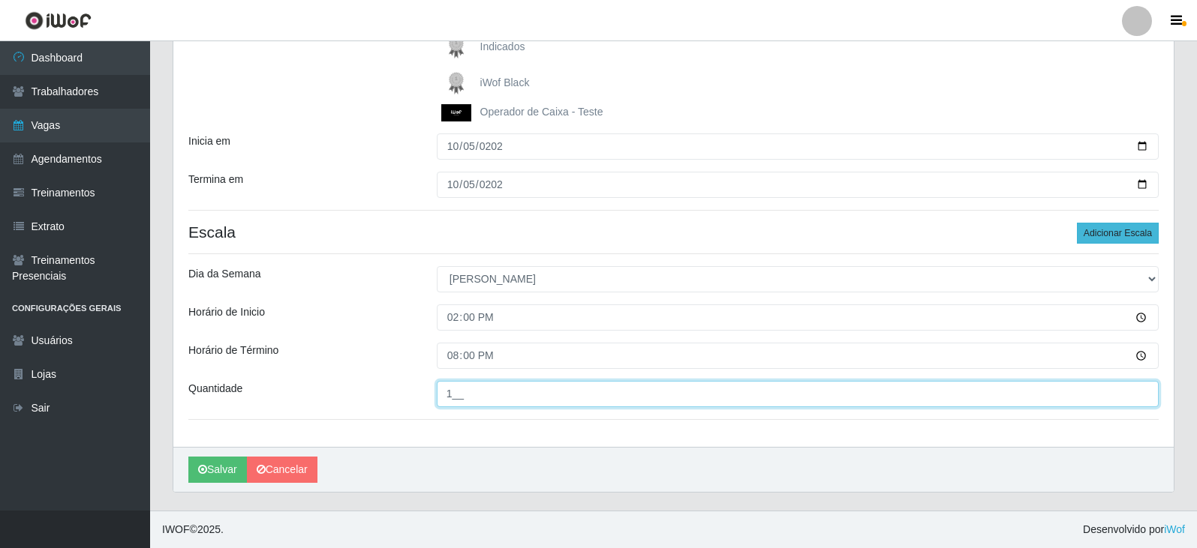
type input "1__"
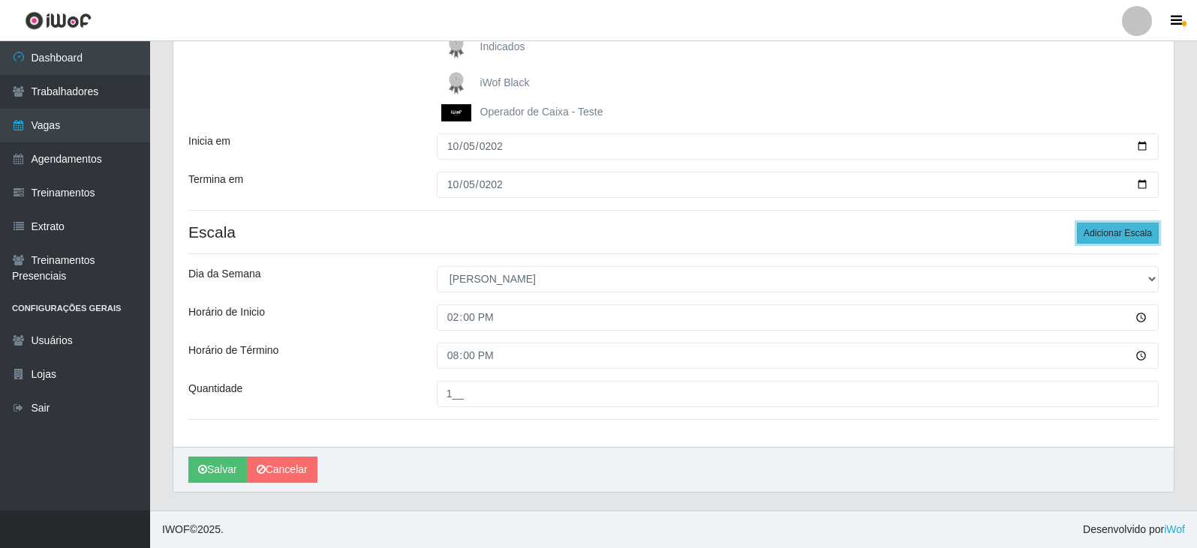
click at [1099, 226] on button "Adicionar Escala" at bounding box center [1118, 233] width 82 height 21
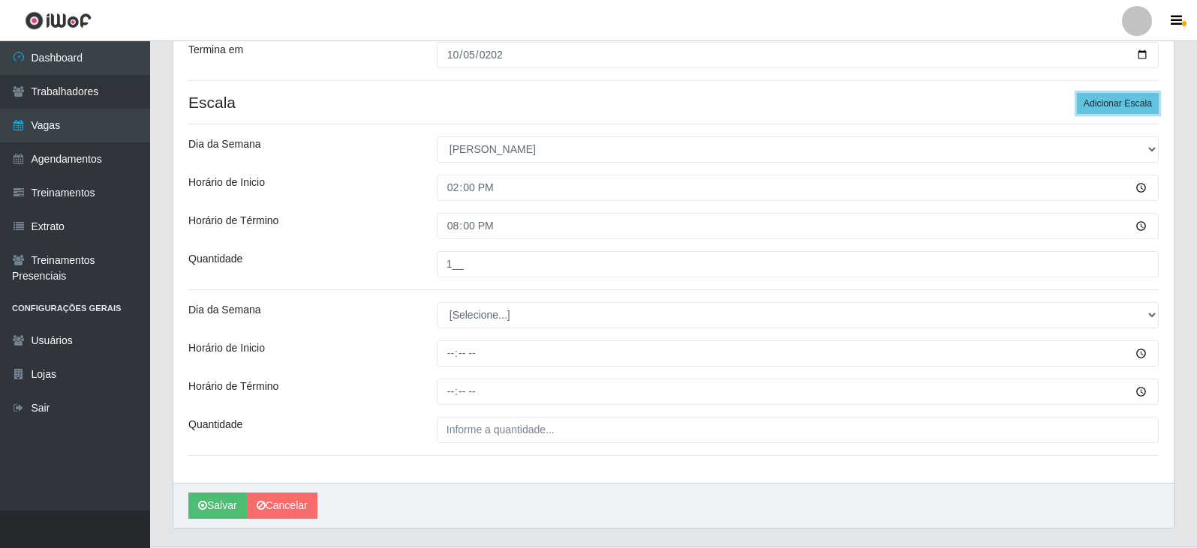
scroll to position [431, 0]
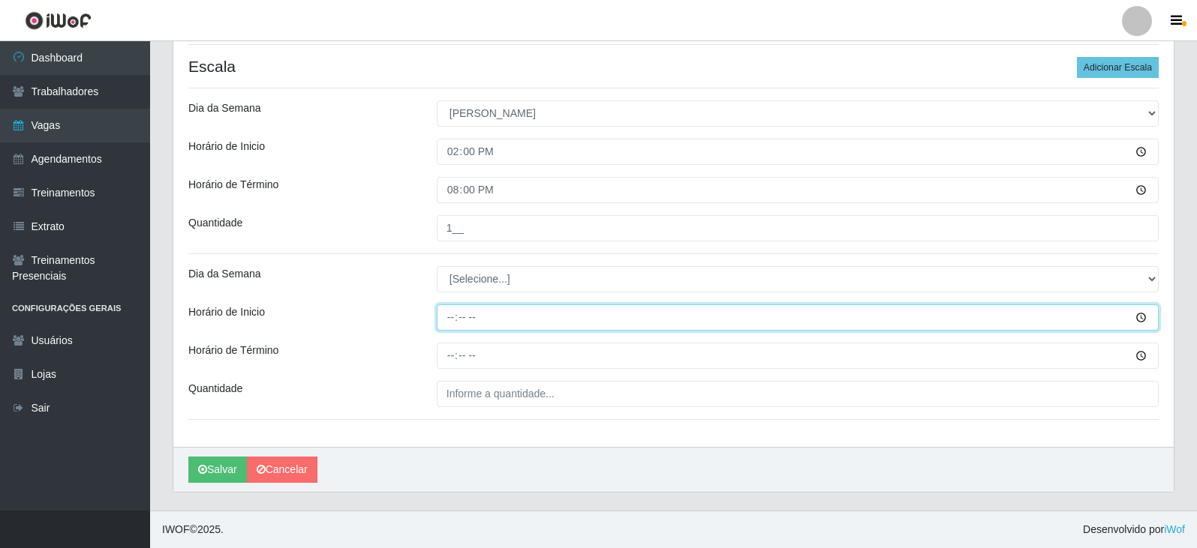
click at [449, 317] on input "Horário de Inicio" at bounding box center [798, 318] width 722 height 26
type input "10:00"
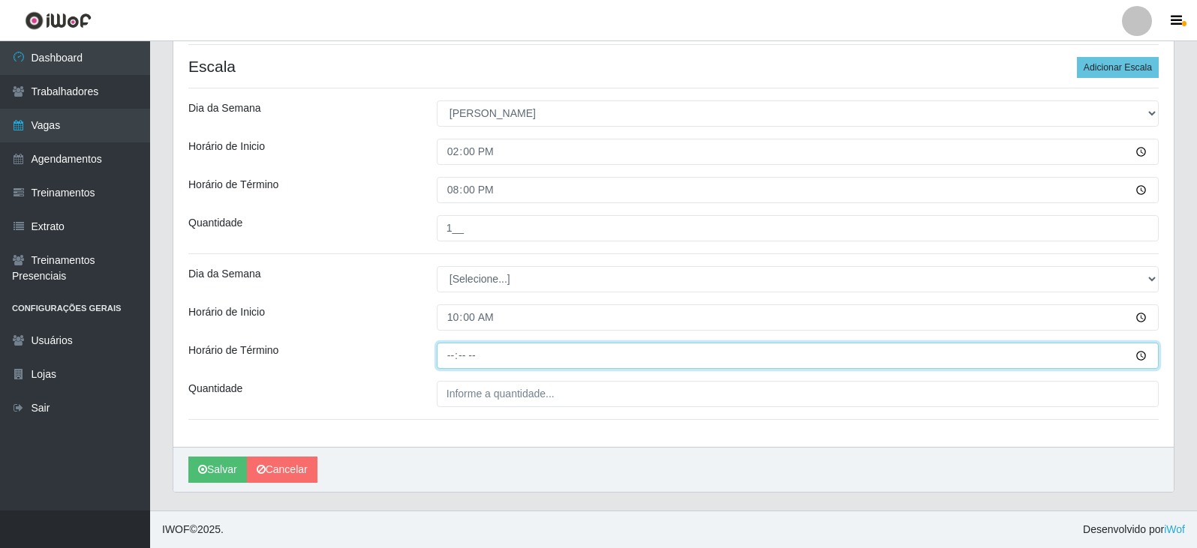
click at [454, 356] on input "Horário de Término" at bounding box center [798, 356] width 722 height 26
type input "16:00"
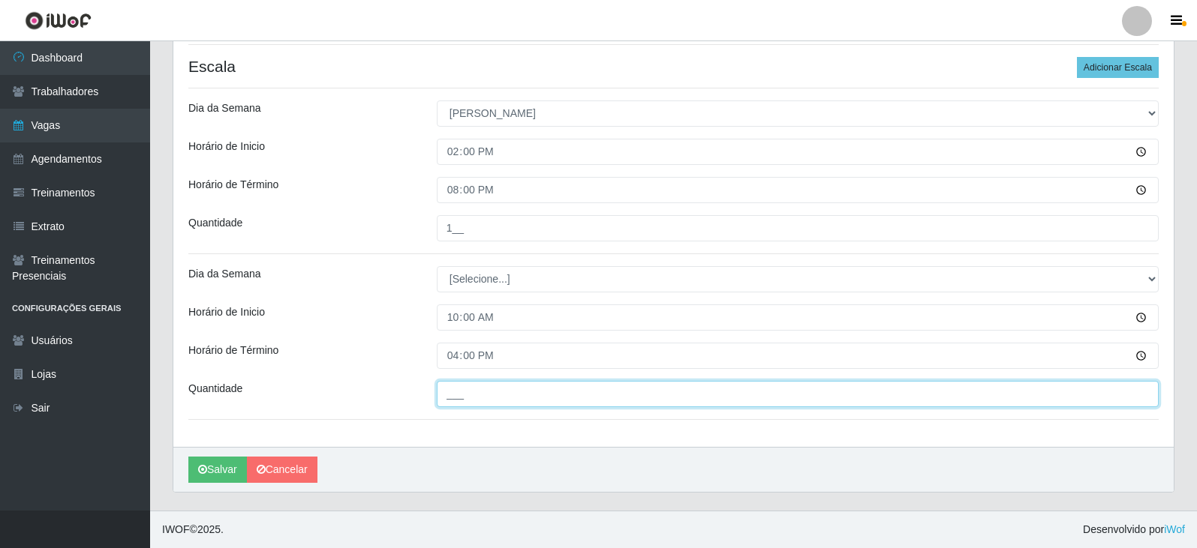
click at [471, 394] on input "___" at bounding box center [798, 394] width 722 height 26
type input "1__"
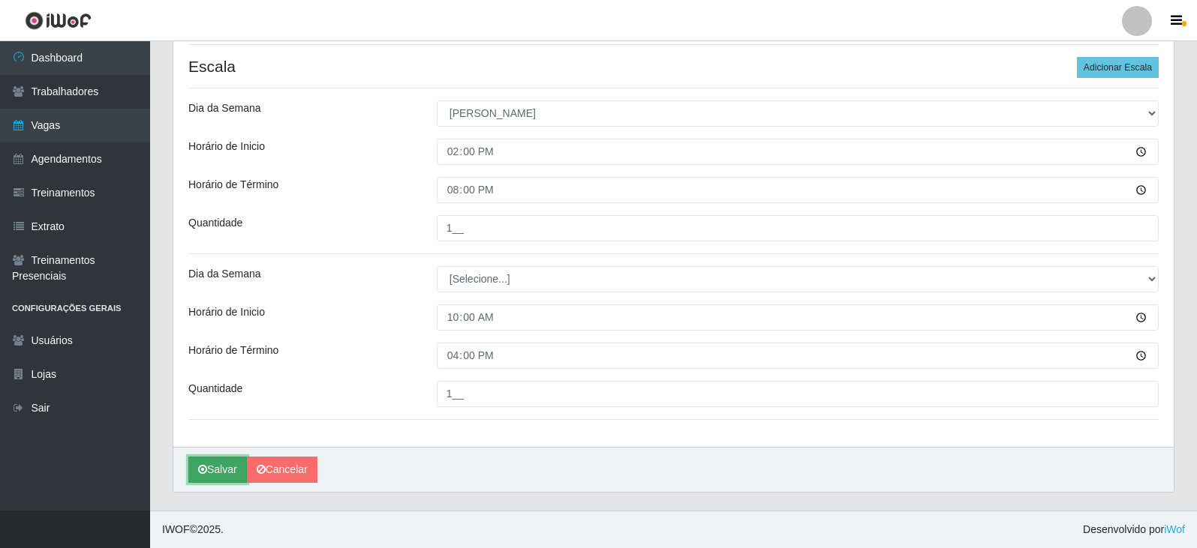
click at [223, 467] on button "Salvar" at bounding box center [217, 470] width 59 height 26
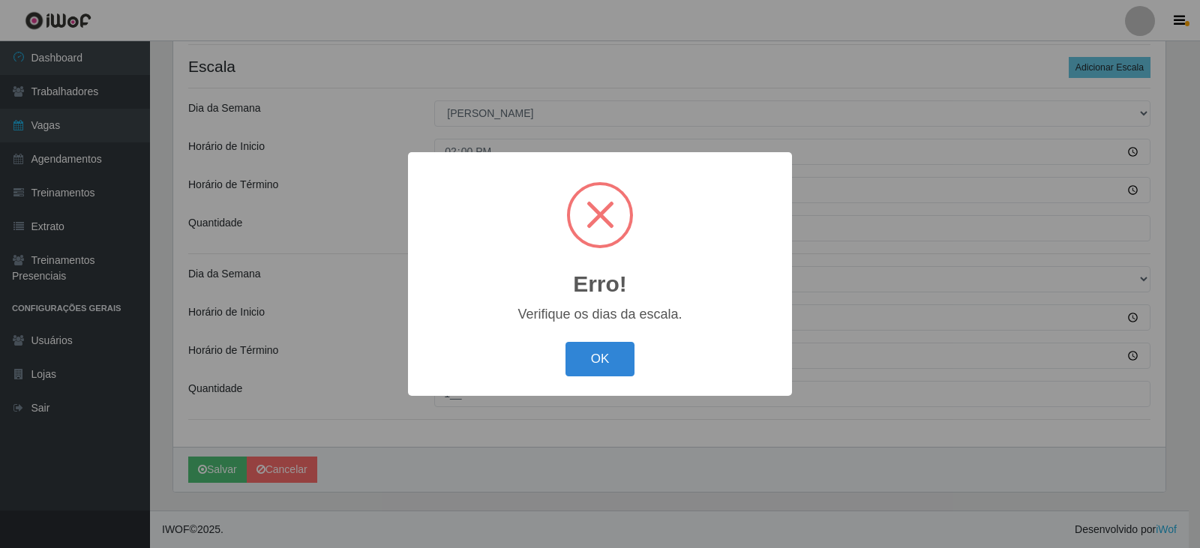
click at [595, 218] on span at bounding box center [601, 215] width 28 height 28
click at [596, 355] on button "OK" at bounding box center [601, 359] width 70 height 35
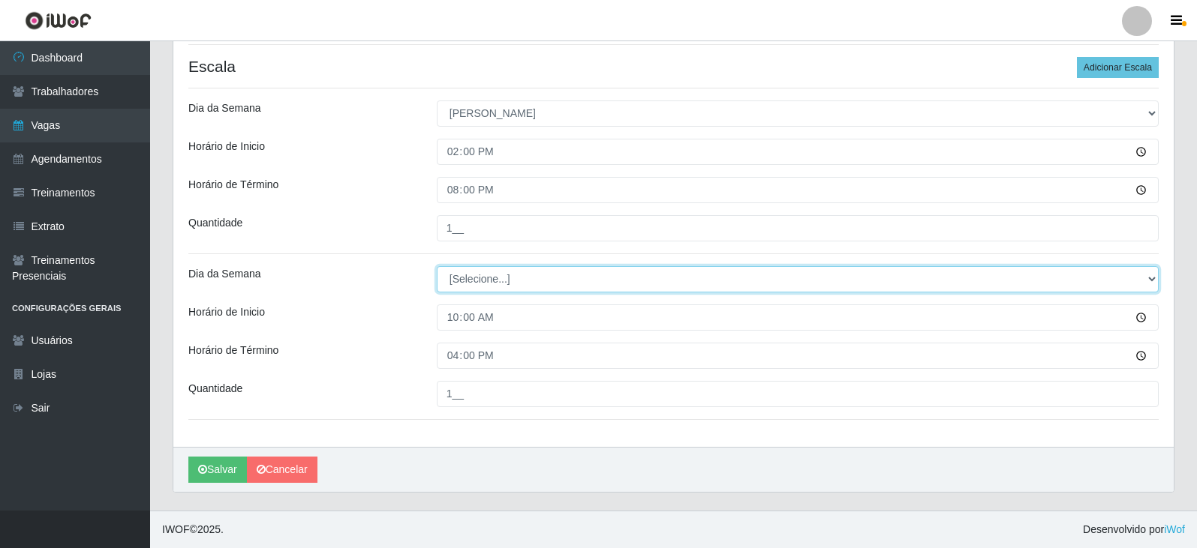
click at [497, 281] on select "[Selecione...] Segunda Terça Quarta Quinta Sexta Sábado Domingo" at bounding box center [798, 279] width 722 height 26
select select "0"
click at [437, 266] on select "[Selecione...] Segunda Terça Quarta Quinta Sexta Sábado Domingo" at bounding box center [798, 279] width 722 height 26
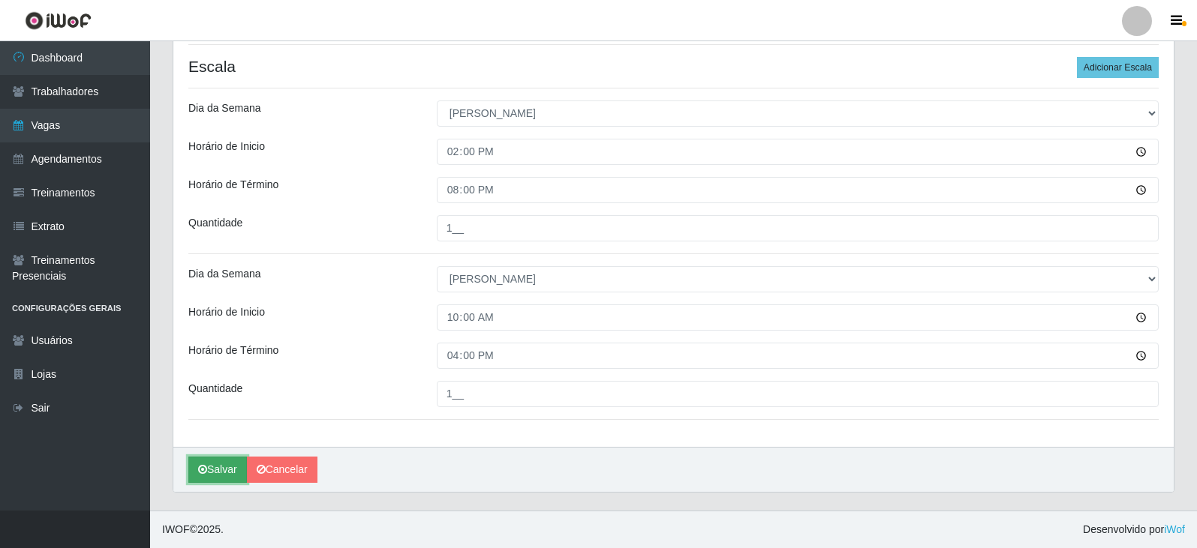
click at [228, 470] on button "Salvar" at bounding box center [217, 470] width 59 height 26
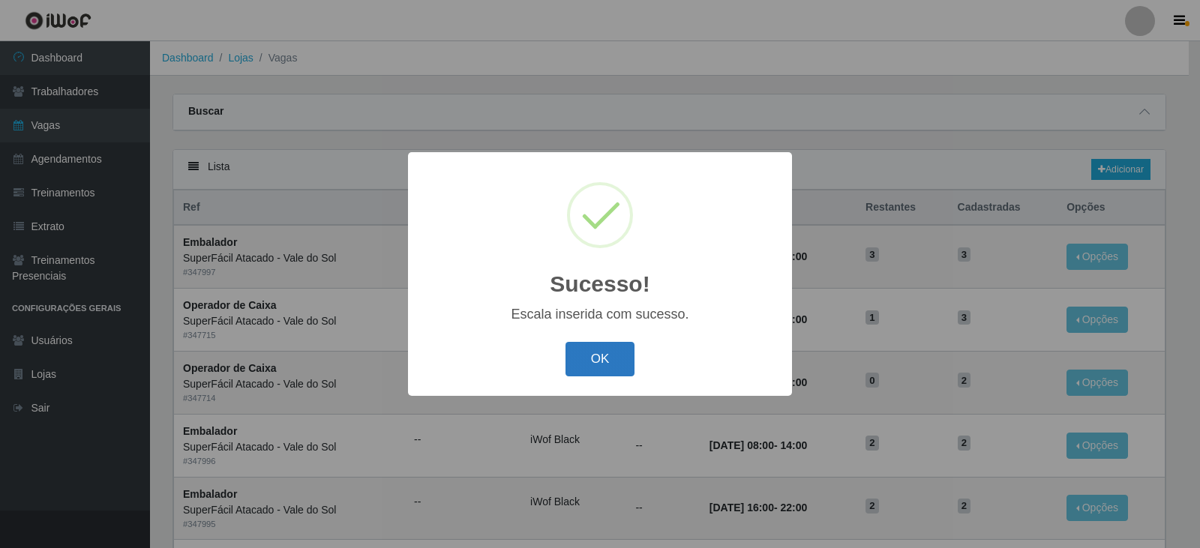
click at [581, 355] on button "OK" at bounding box center [601, 359] width 70 height 35
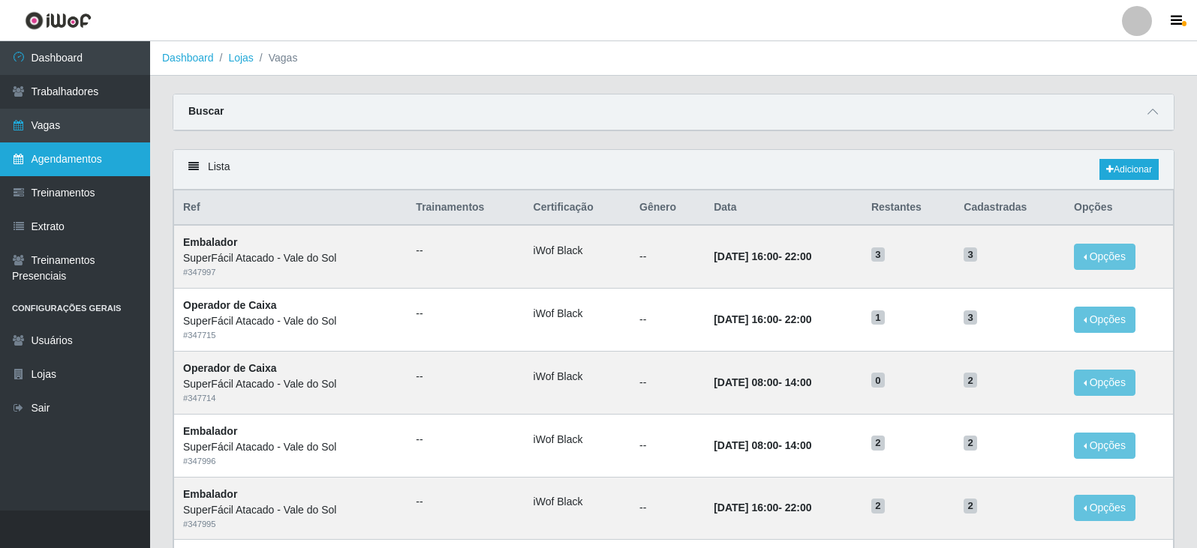
click at [96, 160] on link "Agendamentos" at bounding box center [75, 160] width 150 height 34
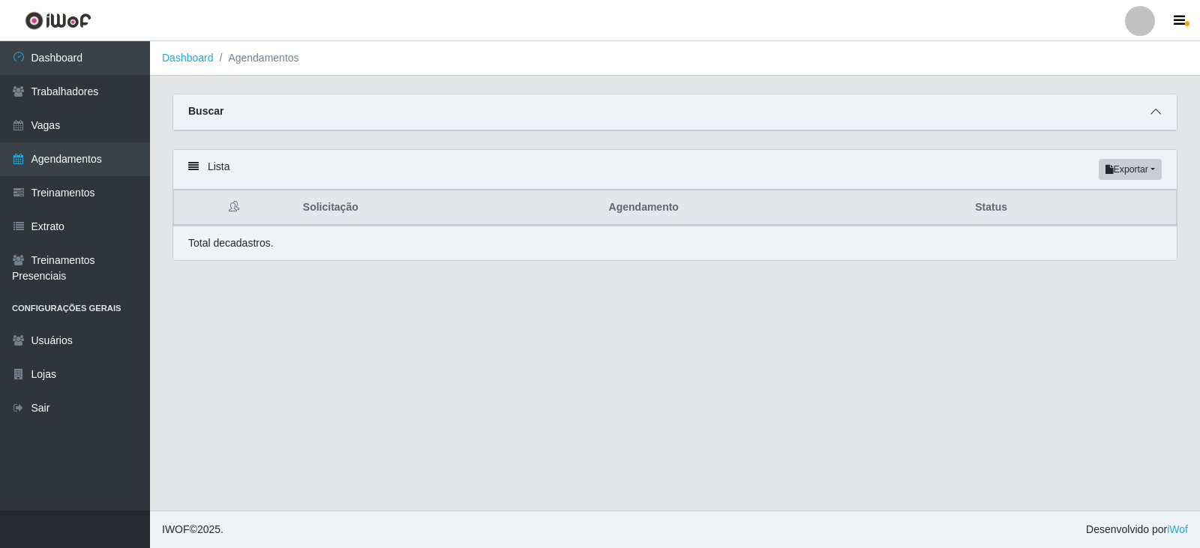
click at [1154, 114] on icon at bounding box center [1156, 112] width 11 height 11
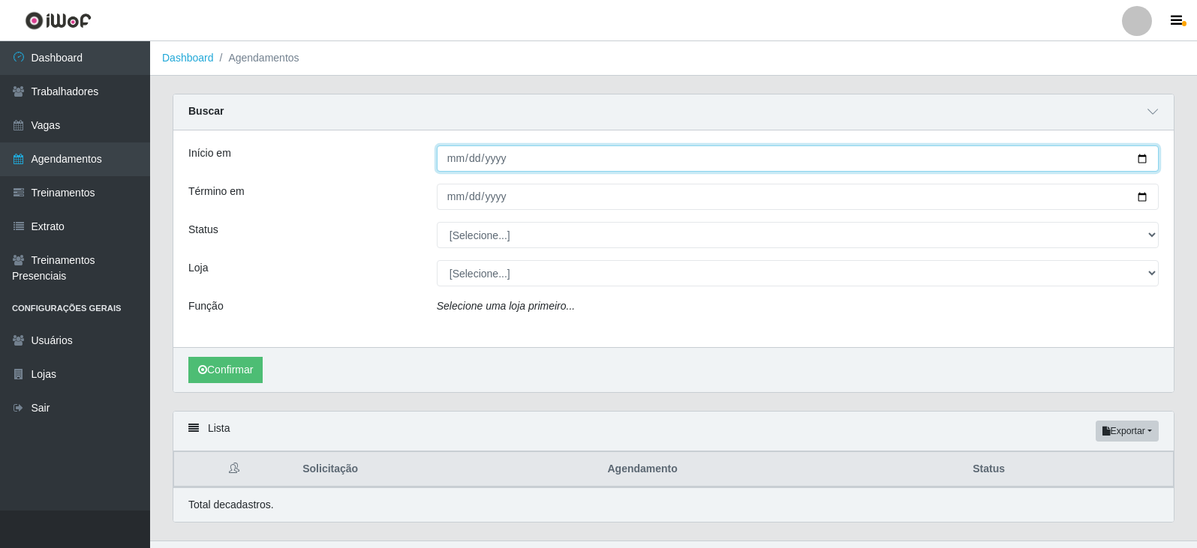
click at [449, 157] on input "Início em" at bounding box center [798, 159] width 722 height 26
type input "[DATE]"
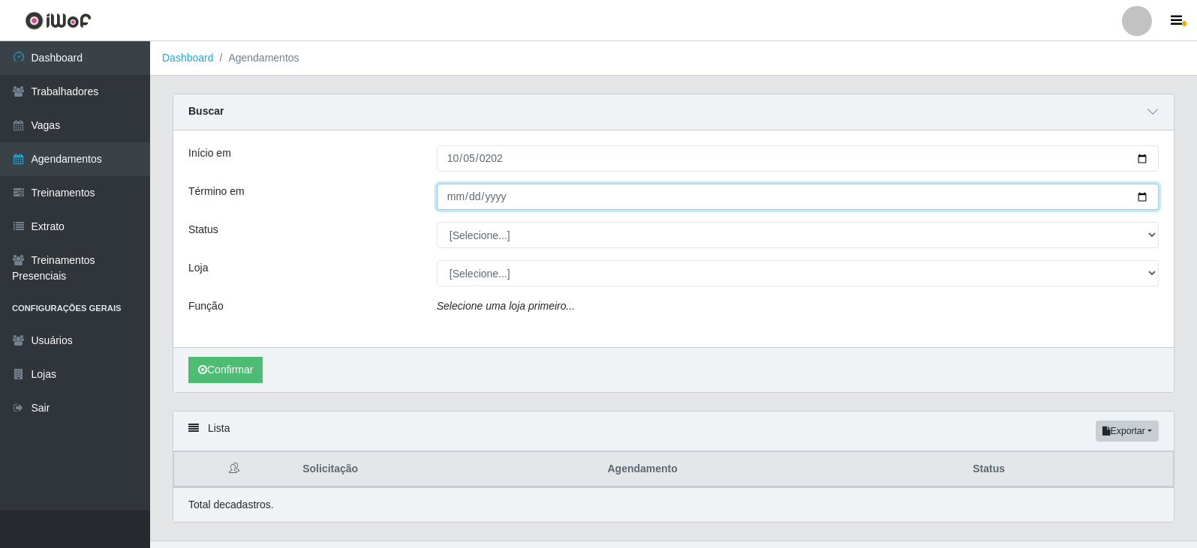
click at [446, 198] on input "Término em" at bounding box center [798, 197] width 722 height 26
type input "[DATE]"
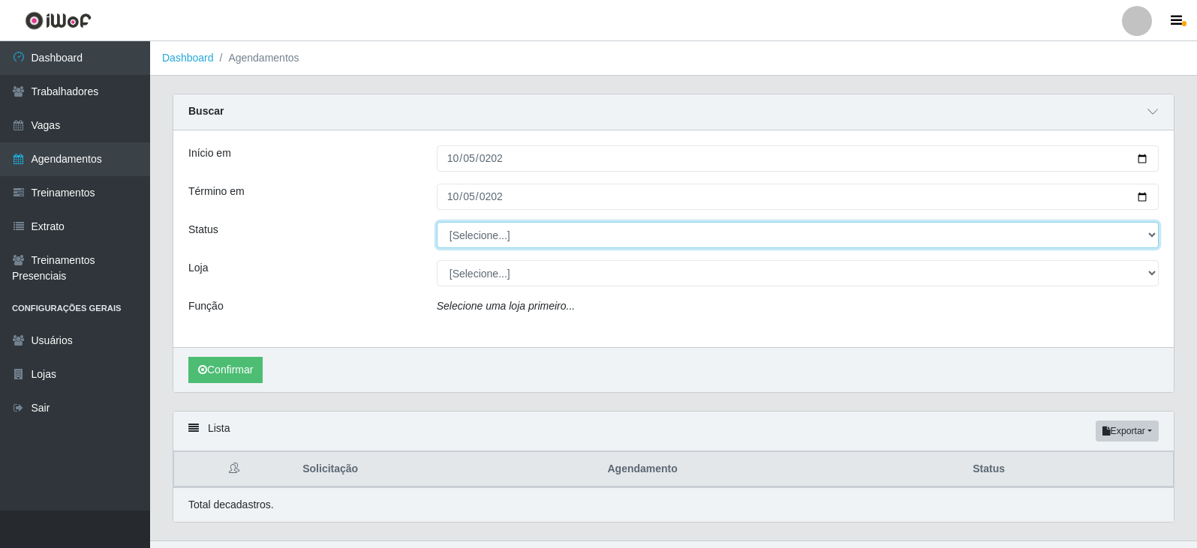
click at [523, 238] on select "[Selecione...] AGENDADO AGUARDANDO LIBERAR EM ANDAMENTO EM REVISÃO FINALIZADO C…" at bounding box center [798, 235] width 722 height 26
select select "AGENDADO"
click at [437, 223] on select "[Selecione...] AGENDADO AGUARDANDO LIBERAR EM ANDAMENTO EM REVISÃO FINALIZADO C…" at bounding box center [798, 235] width 722 height 26
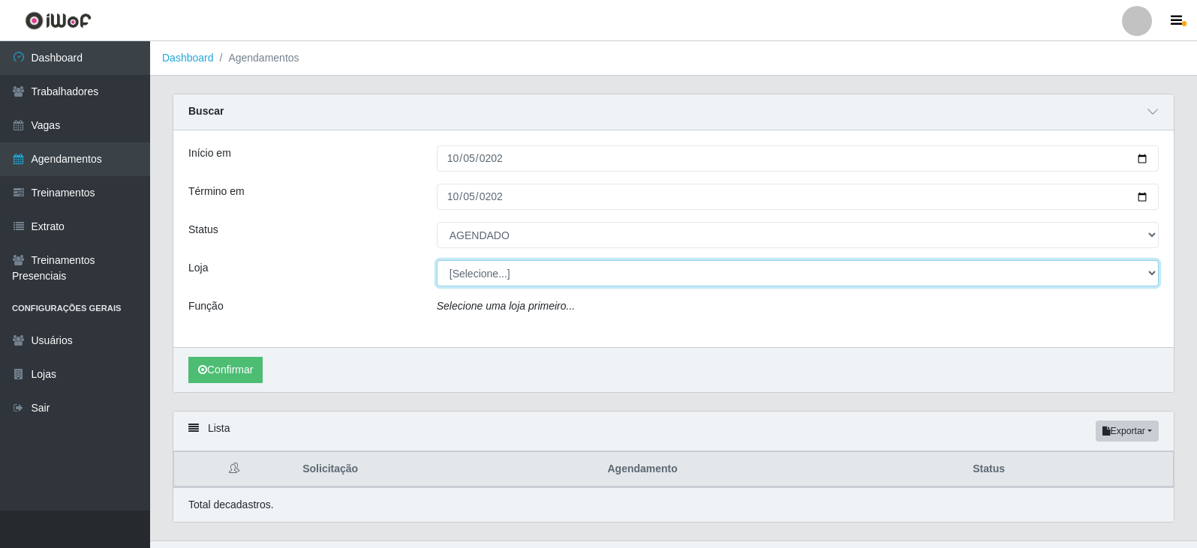
click at [532, 278] on select "[Selecione...] SuperFácil Atacado - Vale do Sol" at bounding box center [798, 273] width 722 height 26
select select "502"
click at [437, 261] on select "[Selecione...] SuperFácil Atacado - Vale do Sol" at bounding box center [798, 273] width 722 height 26
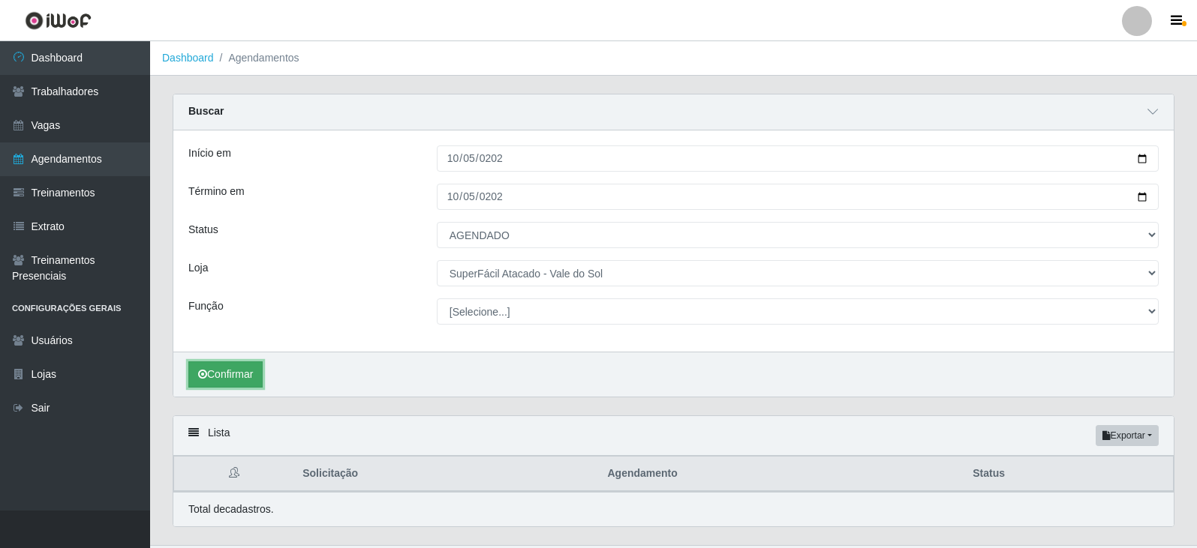
click at [233, 381] on button "Confirmar" at bounding box center [225, 375] width 74 height 26
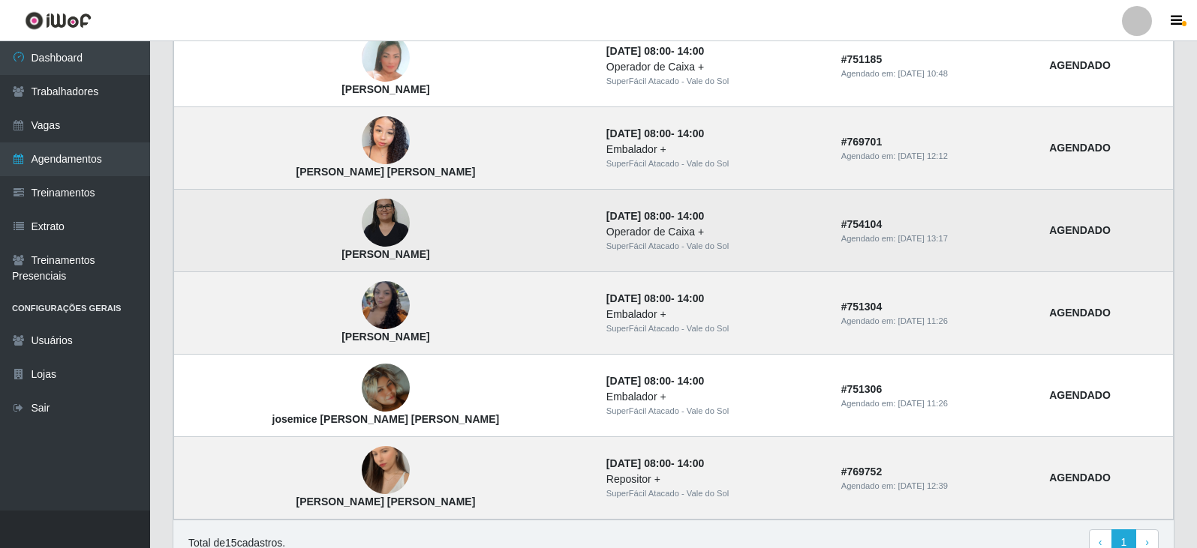
scroll to position [1284, 0]
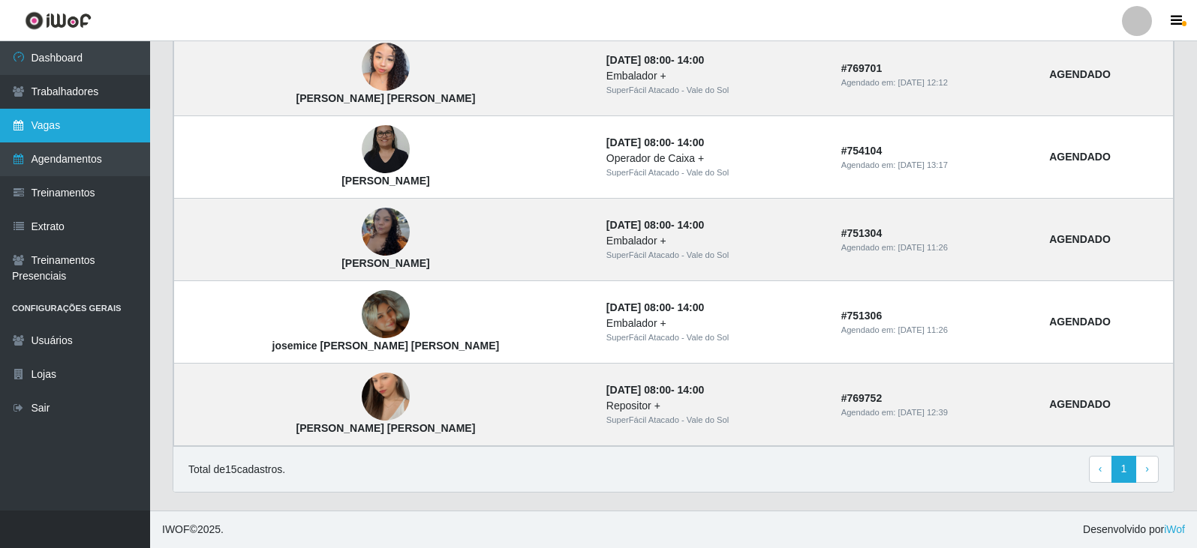
click at [74, 123] on link "Vagas" at bounding box center [75, 126] width 150 height 34
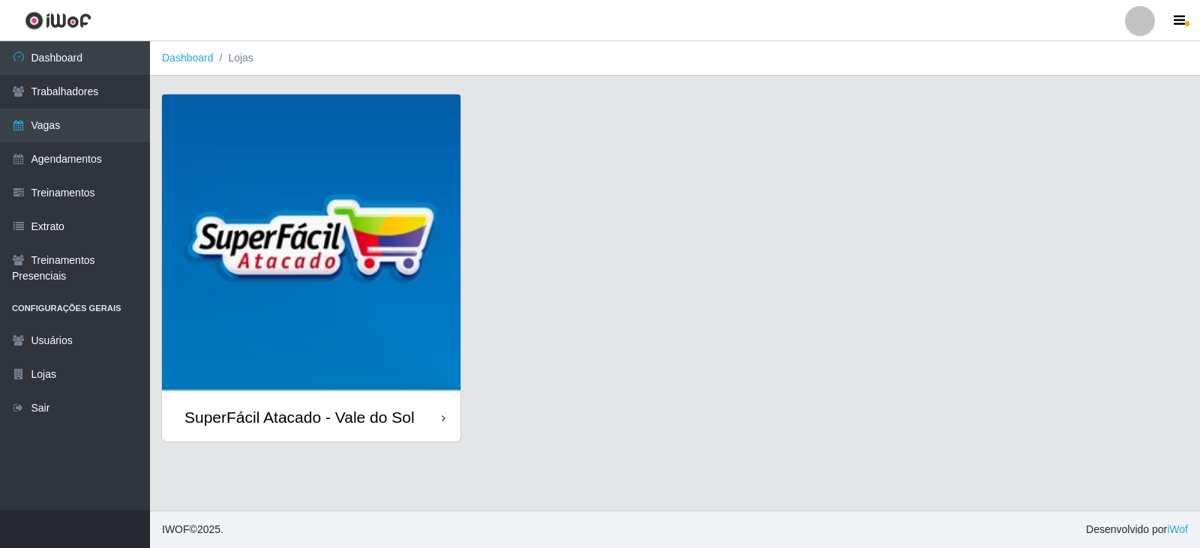
click at [281, 242] on img at bounding box center [311, 244] width 299 height 299
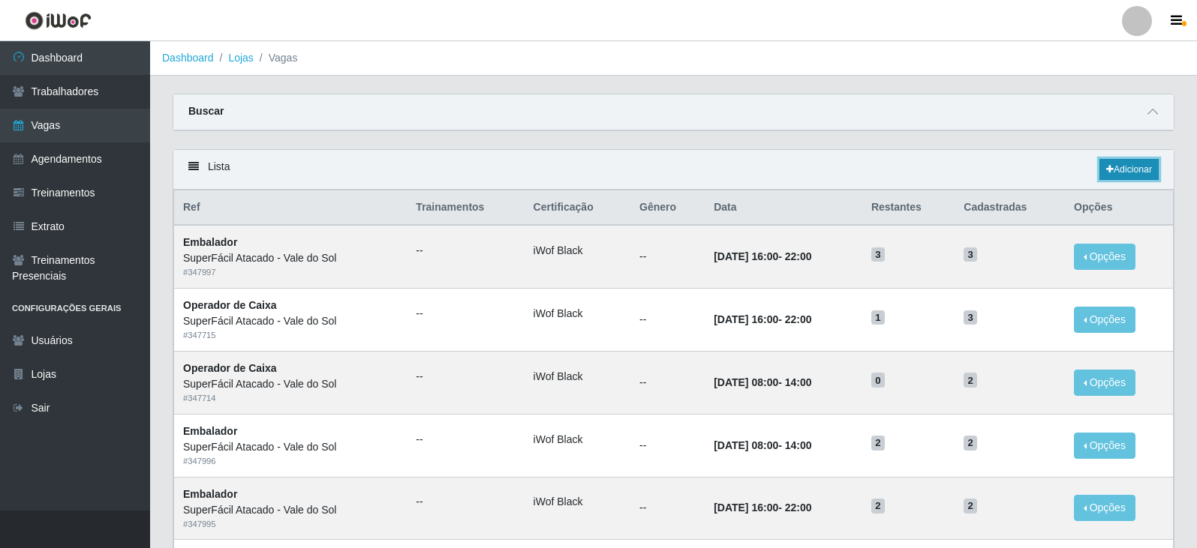
click at [1142, 172] on link "Adicionar" at bounding box center [1128, 169] width 59 height 21
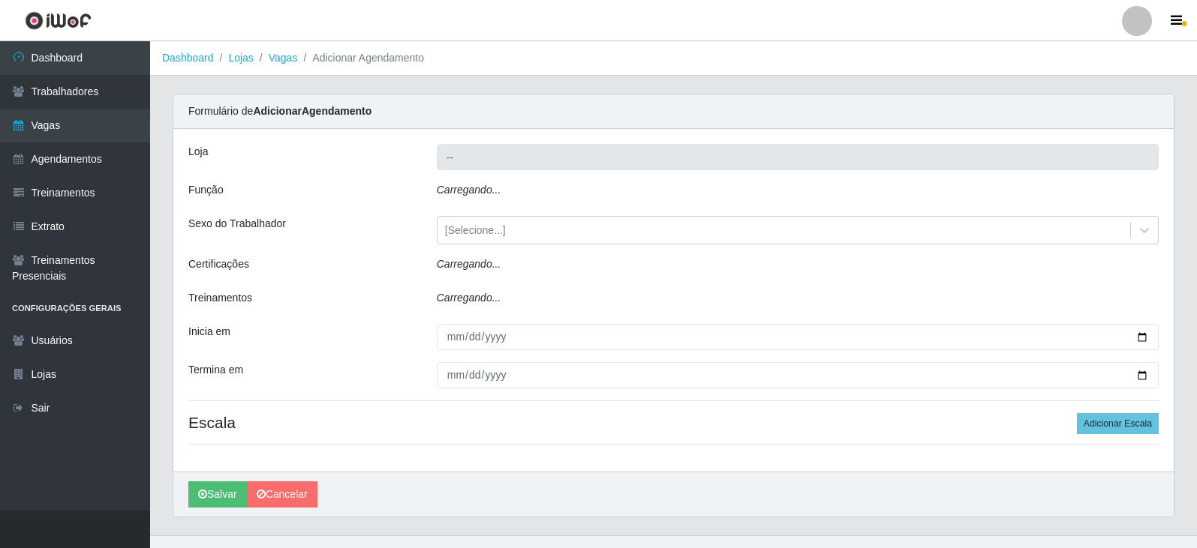
type input "SuperFácil Atacado - Vale do Sol"
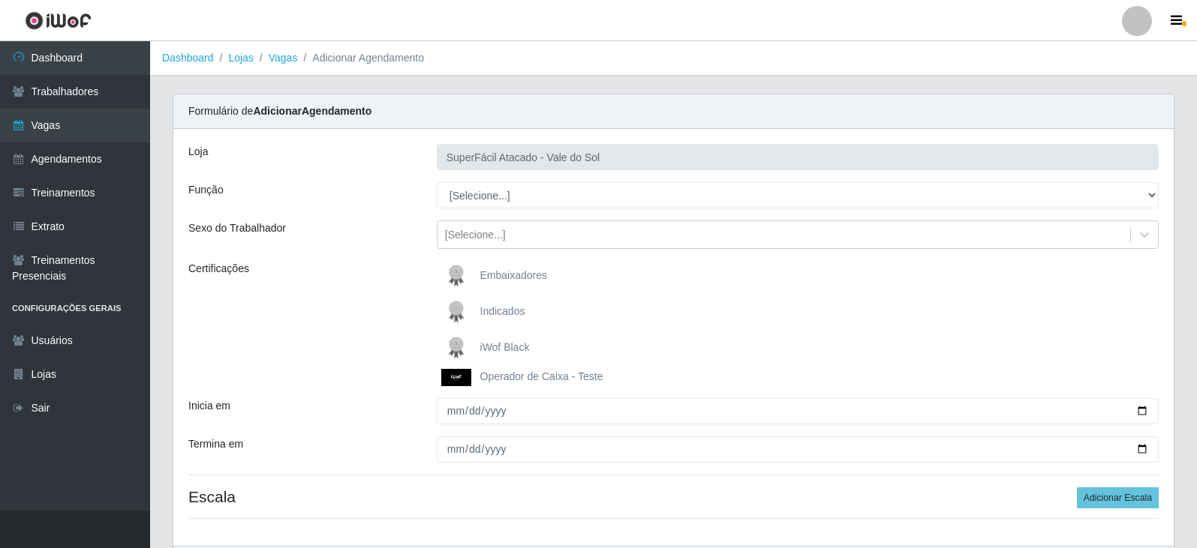
click at [622, 181] on div "Loja SuperFácil Atacado - Vale do Sol Função [Selecione...] Embalador Embalador…" at bounding box center [673, 337] width 1000 height 417
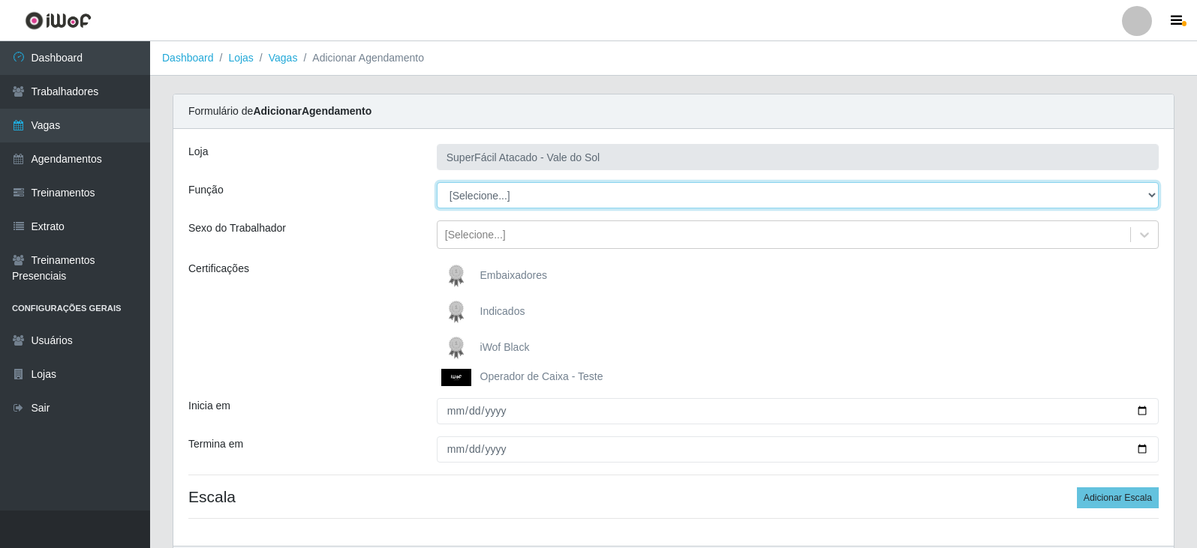
click at [620, 192] on select "[Selecione...] Embalador Embalador + Embalador ++ Operador de Caixa Operador de…" at bounding box center [798, 195] width 722 height 26
select select "72"
click at [437, 182] on select "[Selecione...] Embalador Embalador + Embalador ++ Operador de Caixa Operador de…" at bounding box center [798, 195] width 722 height 26
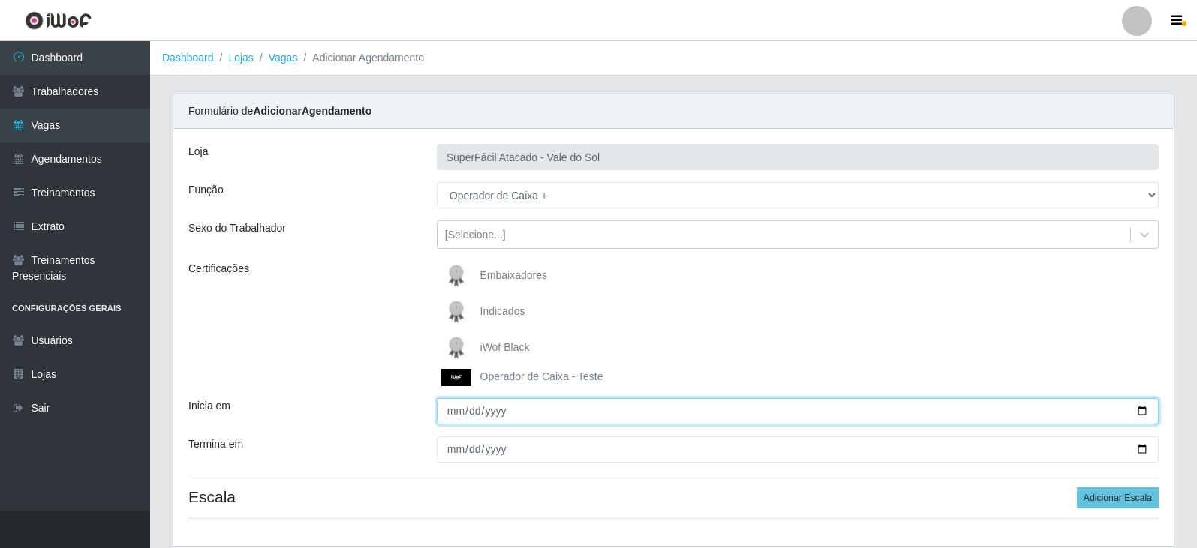
click at [452, 407] on input "Inicia em" at bounding box center [798, 411] width 722 height 26
click at [452, 411] on input "Inicia em" at bounding box center [798, 411] width 722 height 26
type input "[DATE]"
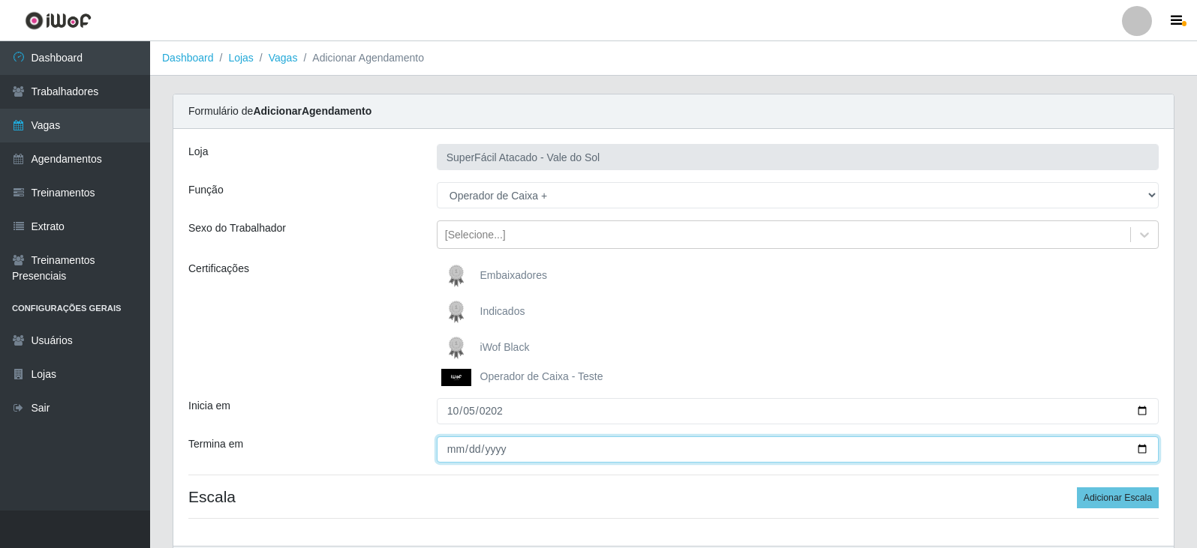
drag, startPoint x: 453, startPoint y: 449, endPoint x: 486, endPoint y: 472, distance: 40.4
click at [454, 449] on input "Termina em" at bounding box center [798, 450] width 722 height 26
type input "[DATE]"
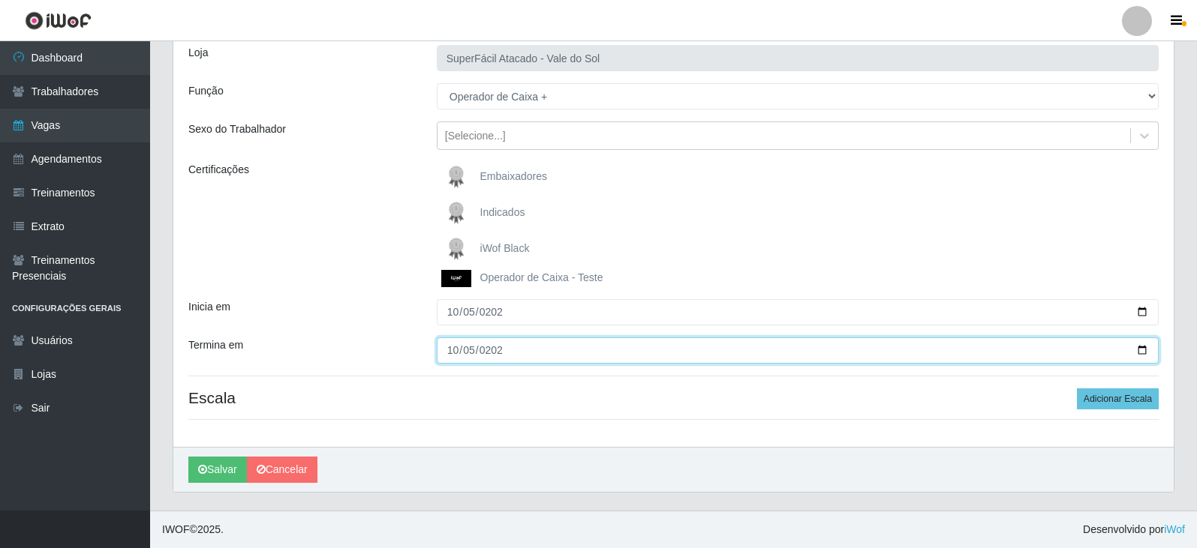
scroll to position [100, 0]
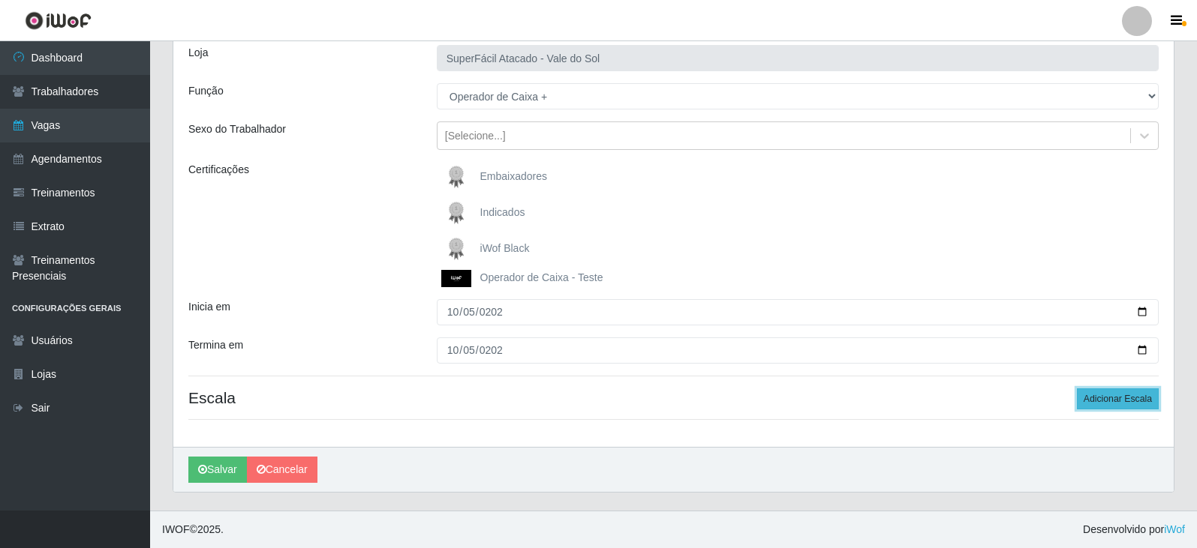
click at [1128, 397] on button "Adicionar Escala" at bounding box center [1118, 399] width 82 height 21
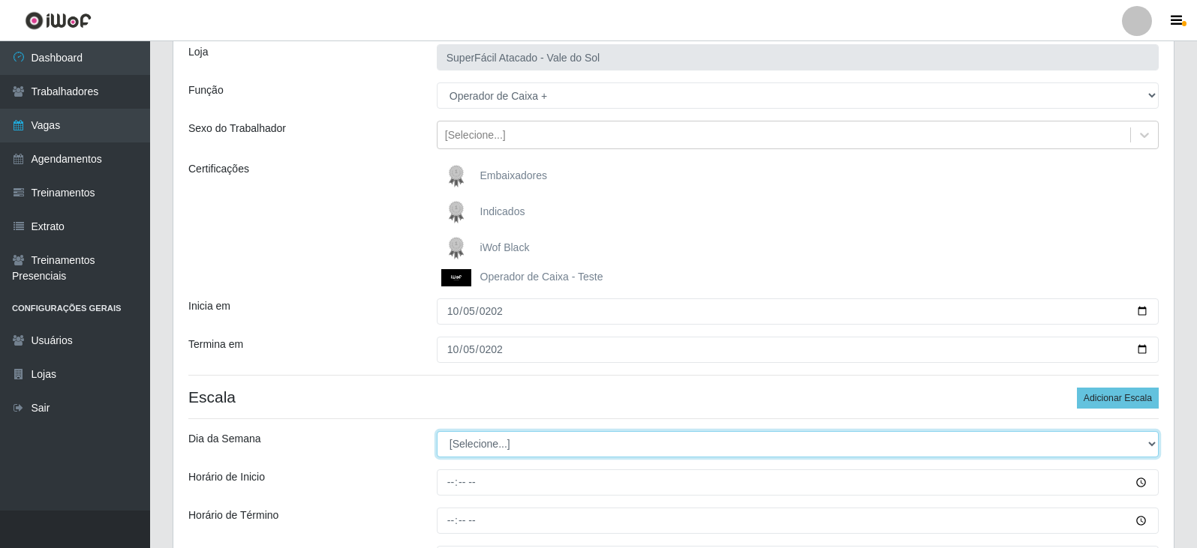
click at [494, 445] on select "[Selecione...] Segunda Terça Quarta Quinta Sexta Sábado Domingo" at bounding box center [798, 444] width 722 height 26
select select "0"
click at [437, 431] on select "[Selecione...] Segunda Terça Quarta Quinta Sexta Sábado Domingo" at bounding box center [798, 444] width 722 height 26
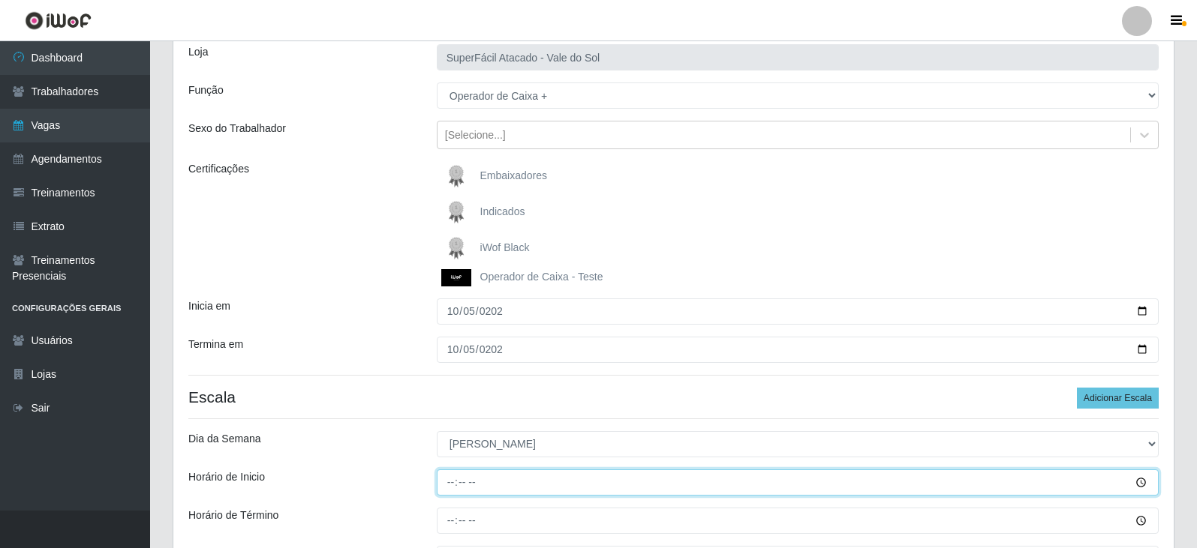
click at [453, 486] on input "Horário de Inicio" at bounding box center [798, 483] width 722 height 26
type input "09:00"
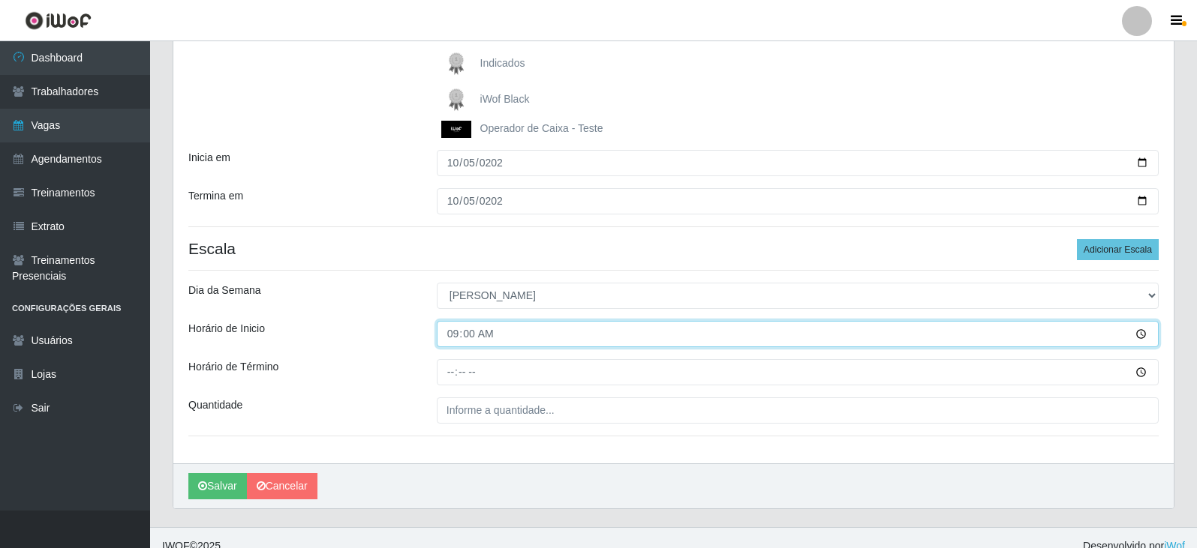
scroll to position [250, 0]
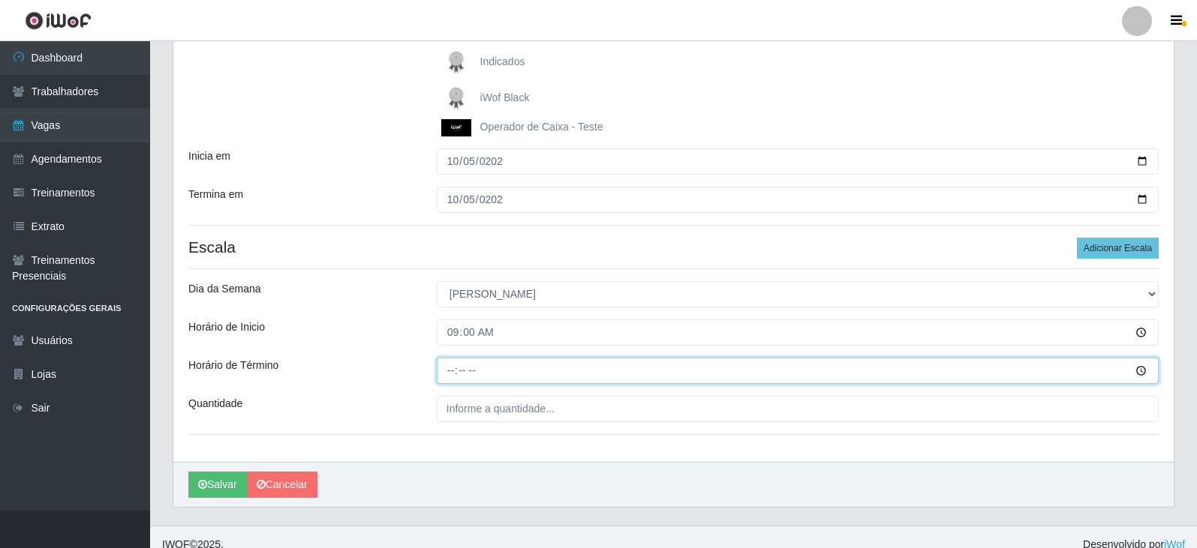
click at [451, 372] on input "Horário de Término" at bounding box center [798, 371] width 722 height 26
type input "15:00"
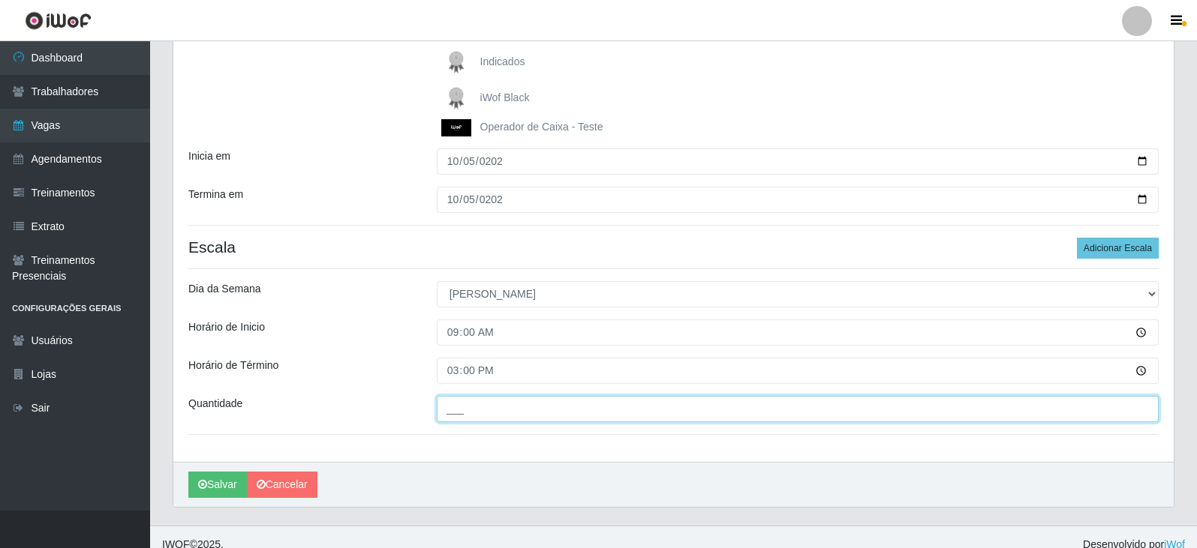
click at [685, 416] on input "___" at bounding box center [798, 409] width 722 height 26
type input "3__"
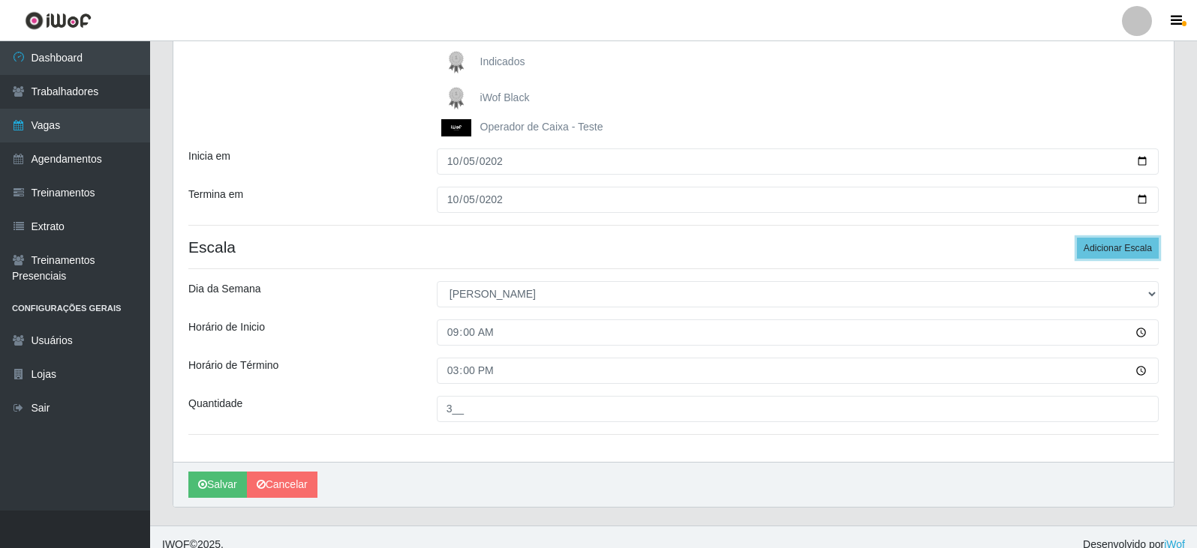
drag, startPoint x: 1108, startPoint y: 251, endPoint x: 1098, endPoint y: 263, distance: 16.1
click at [1110, 252] on button "Adicionar Escala" at bounding box center [1118, 248] width 82 height 21
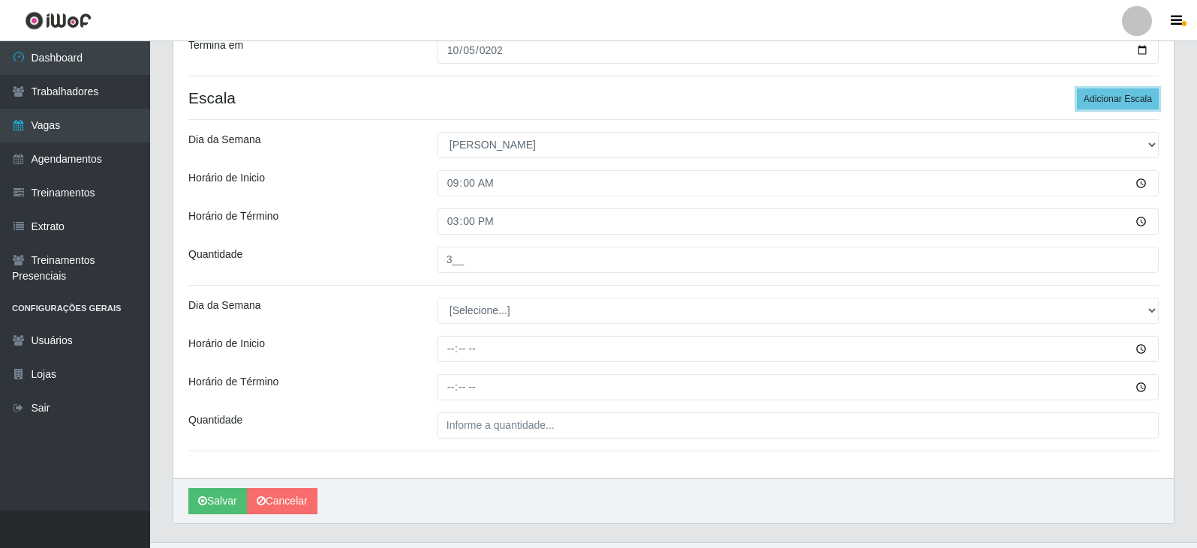
scroll to position [400, 0]
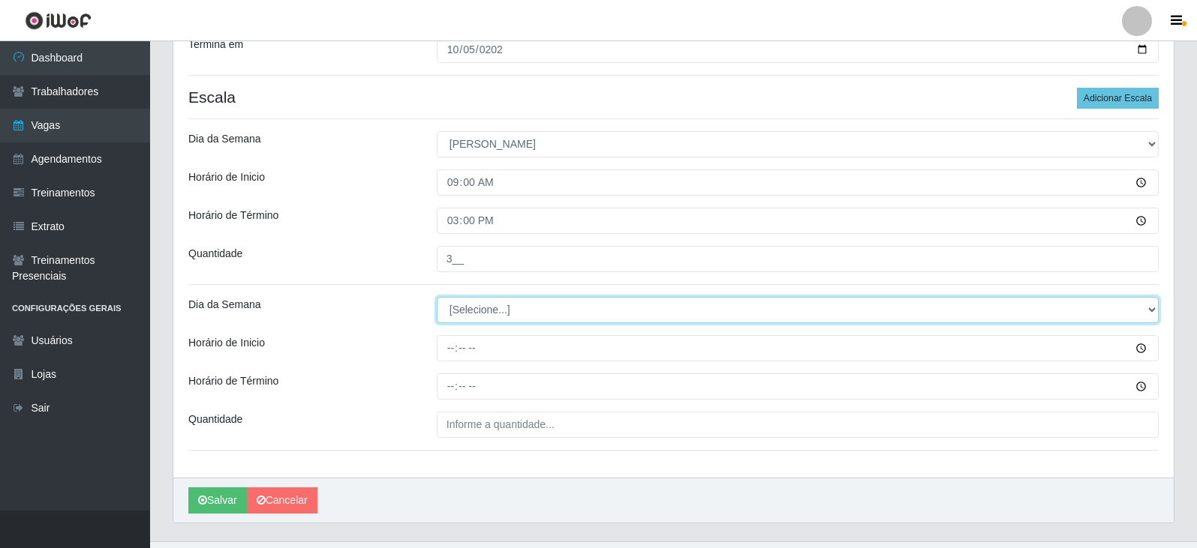
click at [545, 308] on select "[Selecione...] Segunda Terça Quarta Quinta Sexta Sábado Domingo" at bounding box center [798, 310] width 722 height 26
select select "0"
click at [437, 297] on select "[Selecione...] Segunda Terça Quarta Quinta Sexta Sábado Domingo" at bounding box center [798, 310] width 722 height 26
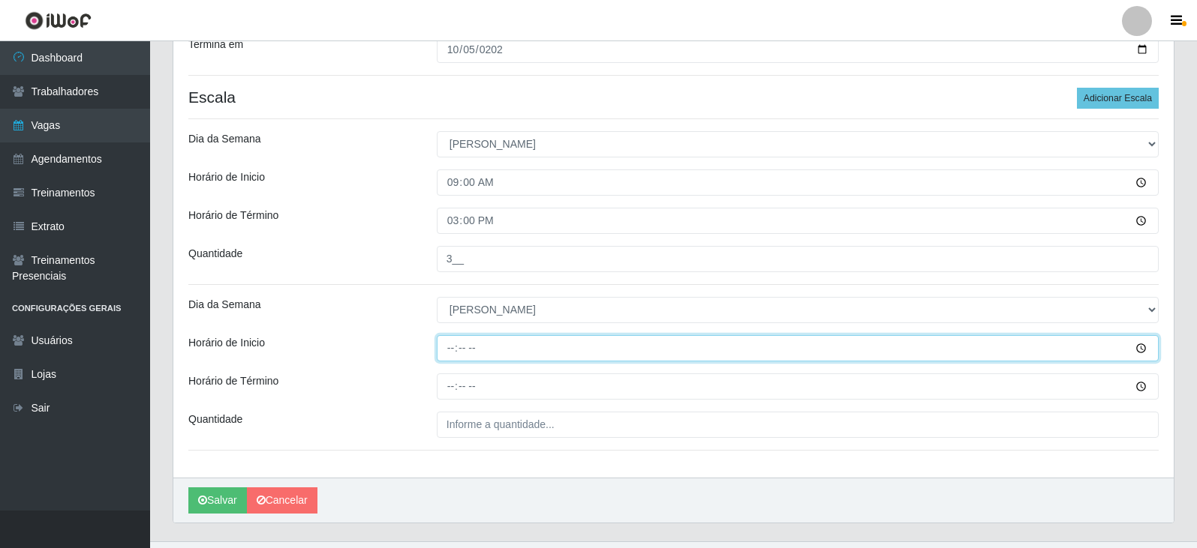
click at [453, 351] on input "Horário de Inicio" at bounding box center [798, 348] width 722 height 26
type input "15:00"
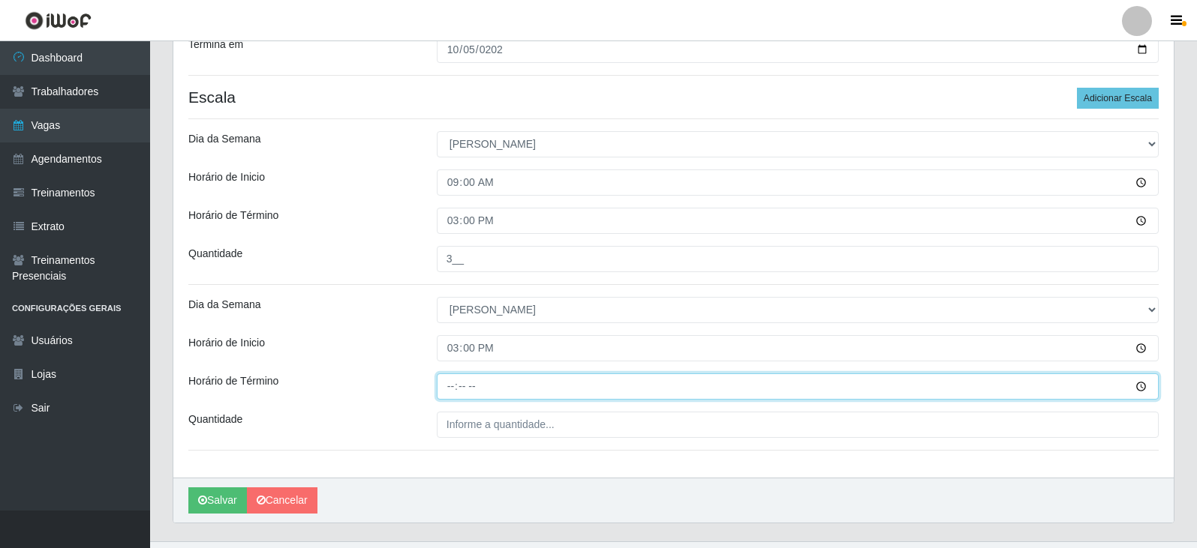
click at [450, 390] on input "Horário de Término" at bounding box center [798, 387] width 722 height 26
type input "21:00"
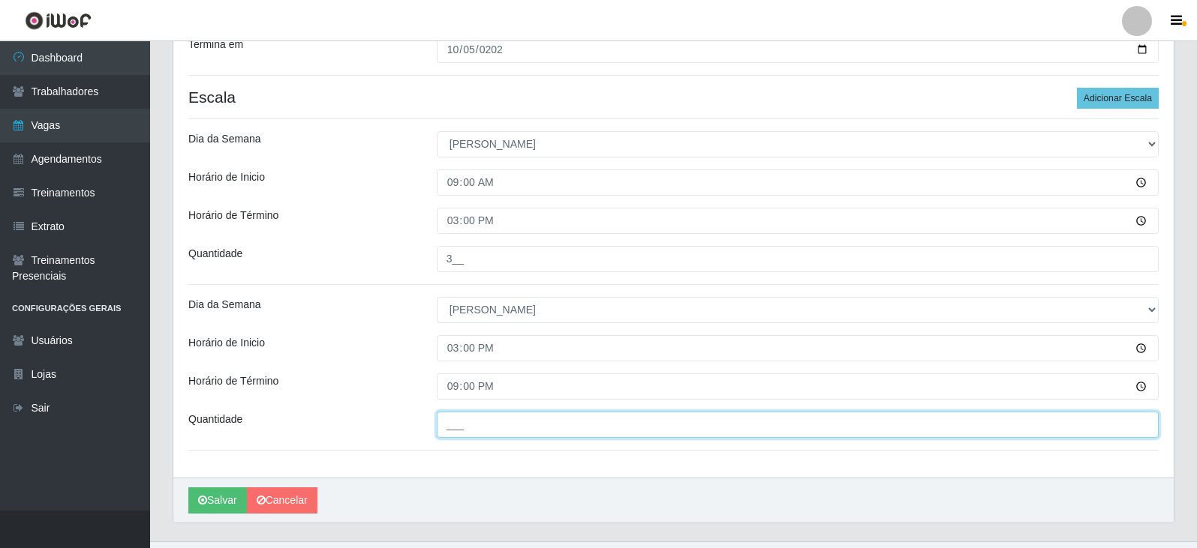
click at [470, 433] on input "___" at bounding box center [798, 425] width 722 height 26
type input "3__"
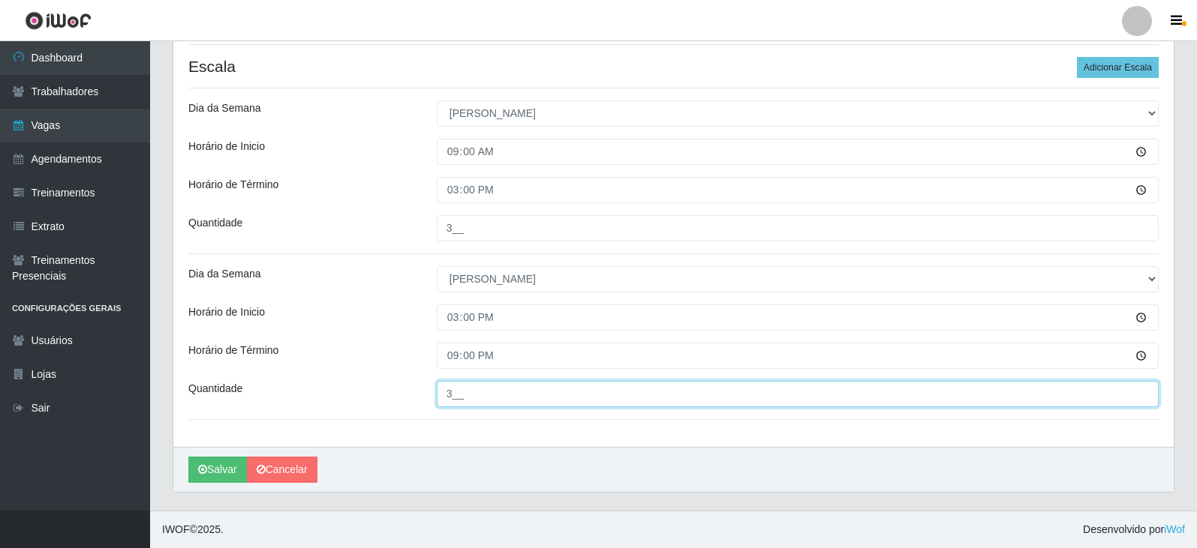
scroll to position [431, 0]
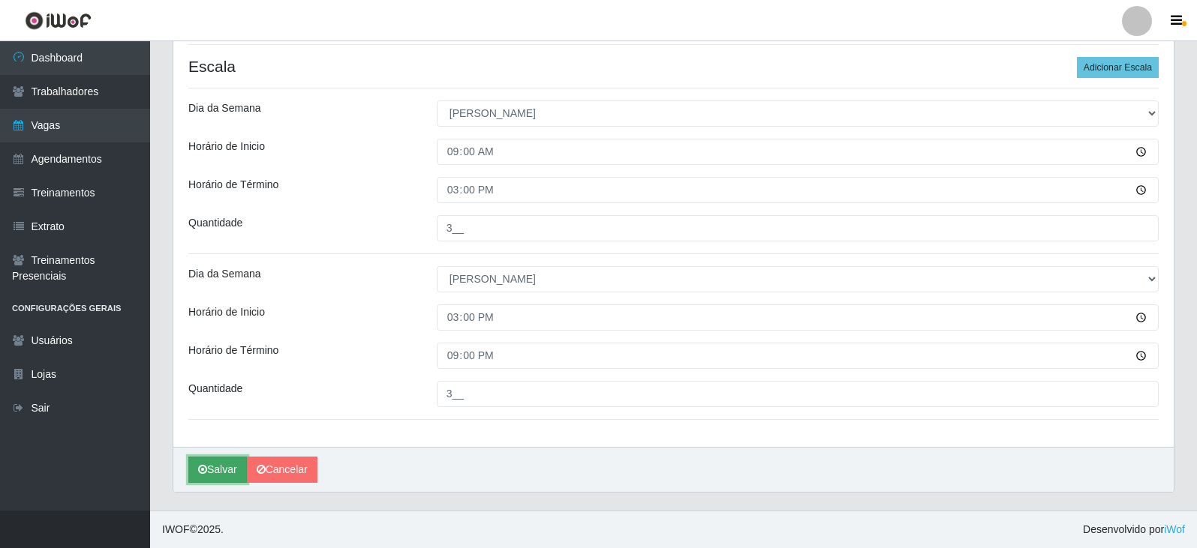
click at [229, 471] on button "Salvar" at bounding box center [217, 470] width 59 height 26
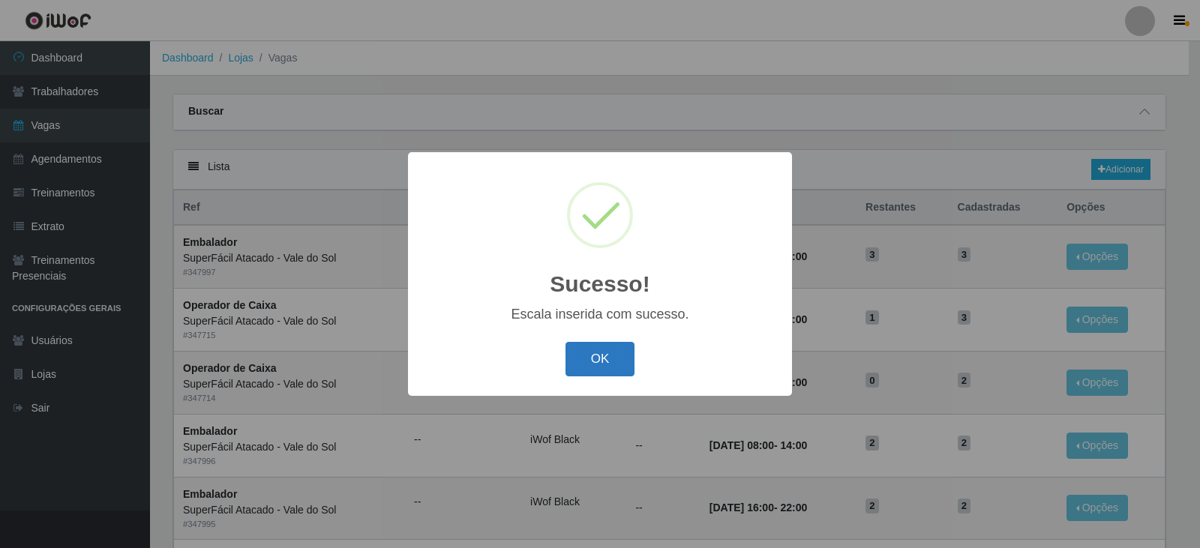
drag, startPoint x: 608, startPoint y: 369, endPoint x: 617, endPoint y: 373, distance: 10.5
click at [608, 368] on button "OK" at bounding box center [601, 359] width 70 height 35
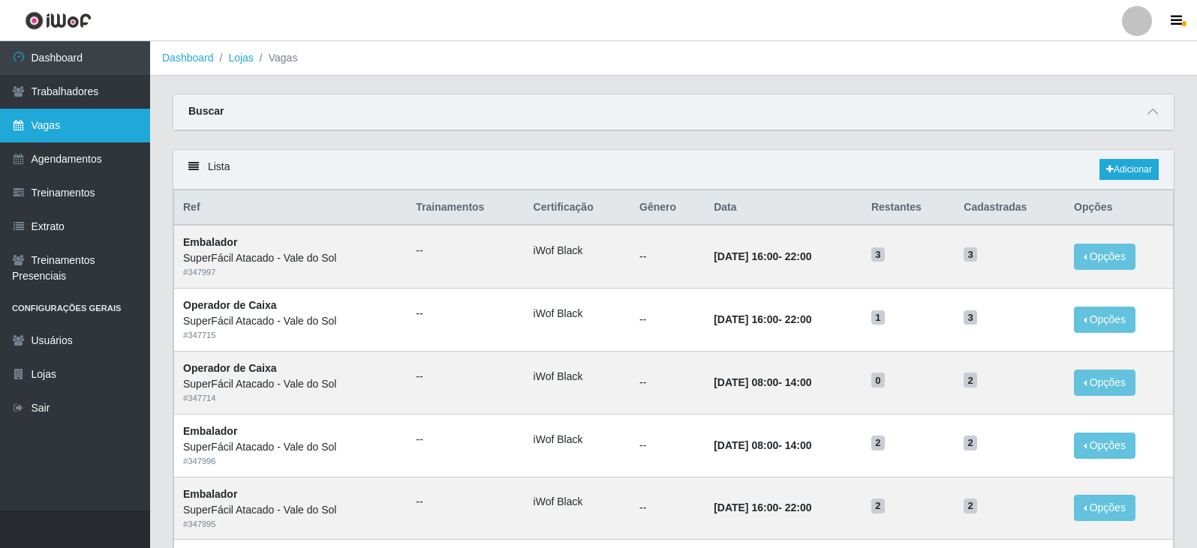
click at [121, 122] on link "Vagas" at bounding box center [75, 126] width 150 height 34
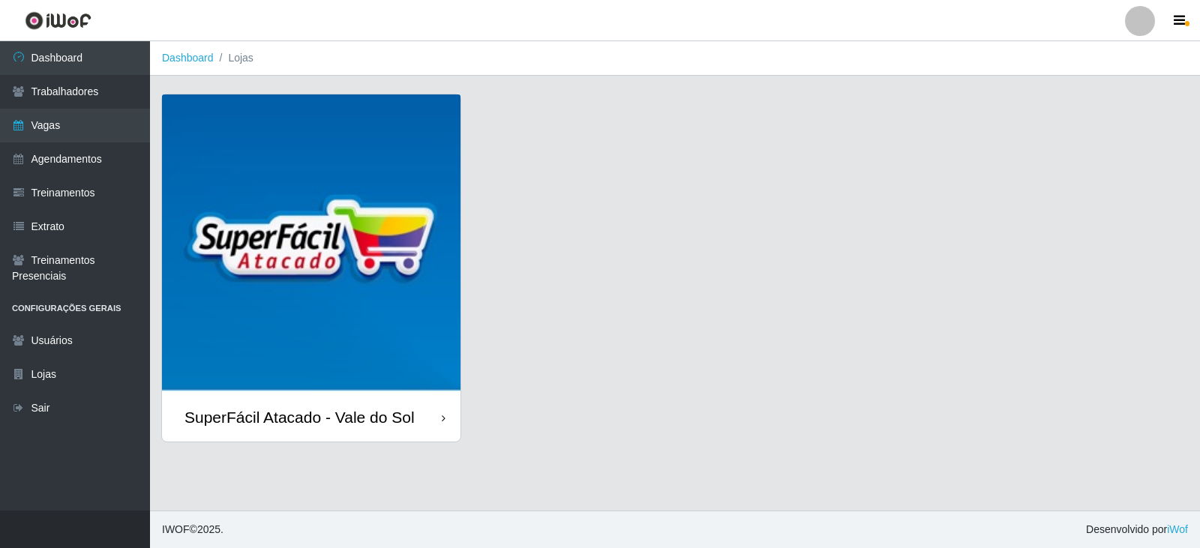
click at [284, 335] on img at bounding box center [311, 244] width 299 height 299
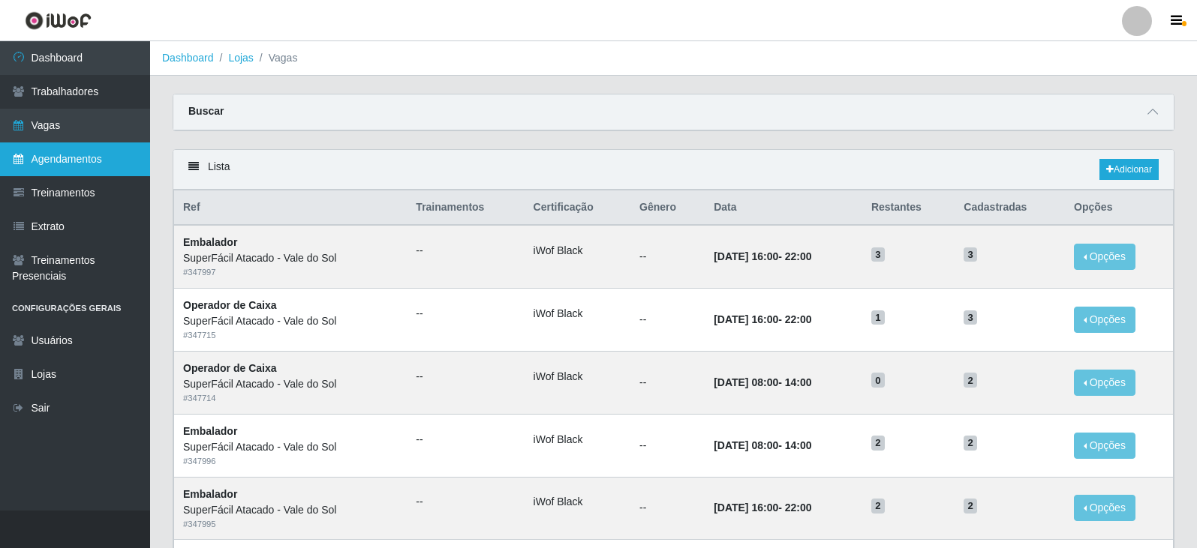
click at [59, 166] on link "Agendamentos" at bounding box center [75, 160] width 150 height 34
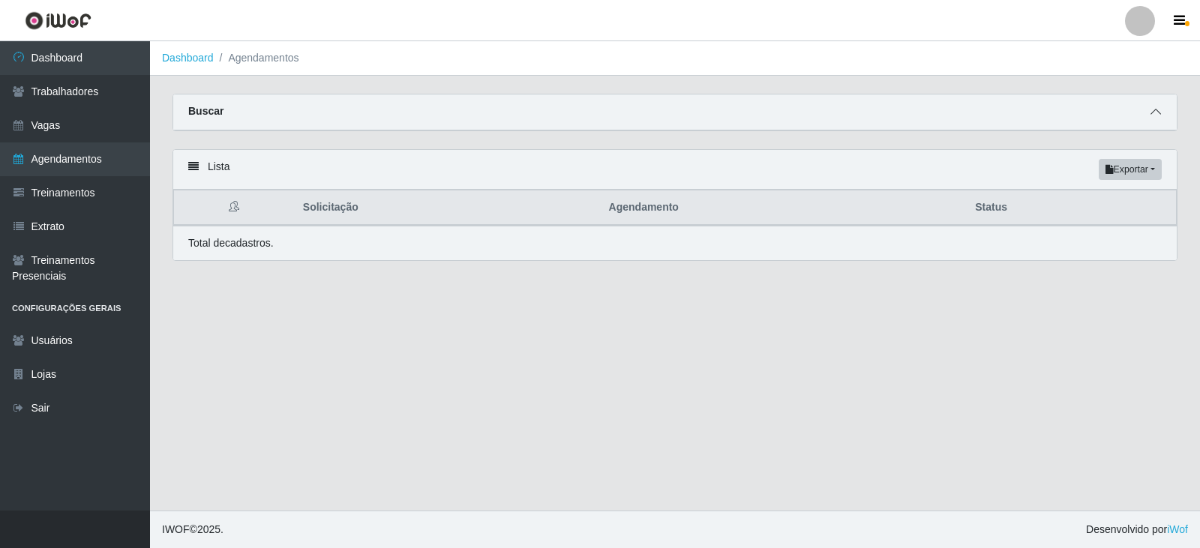
click at [1155, 120] on span at bounding box center [1156, 112] width 18 height 17
